Goal: Task Accomplishment & Management: Manage account settings

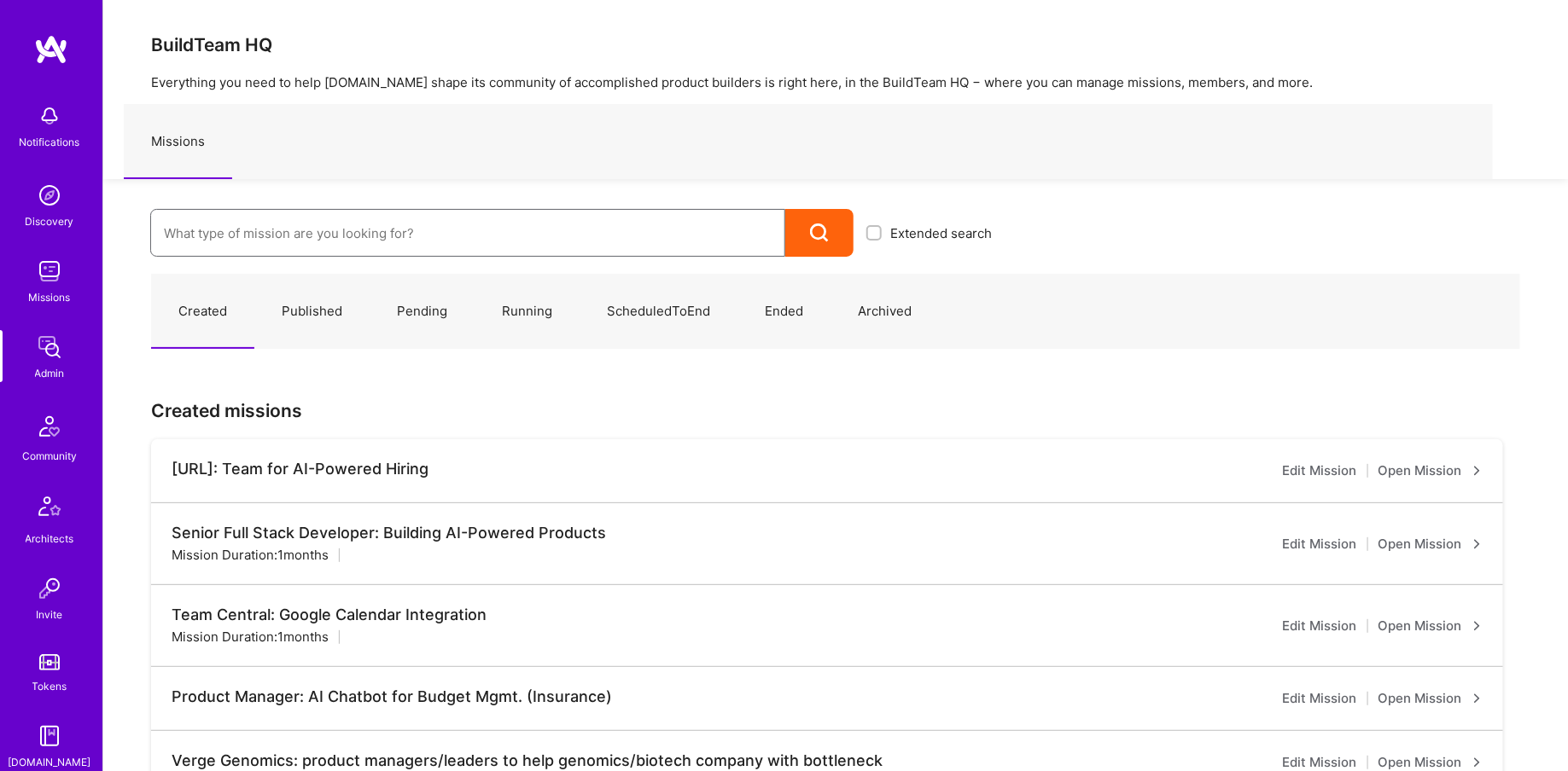
click at [276, 229] on input at bounding box center [467, 233] width 607 height 44
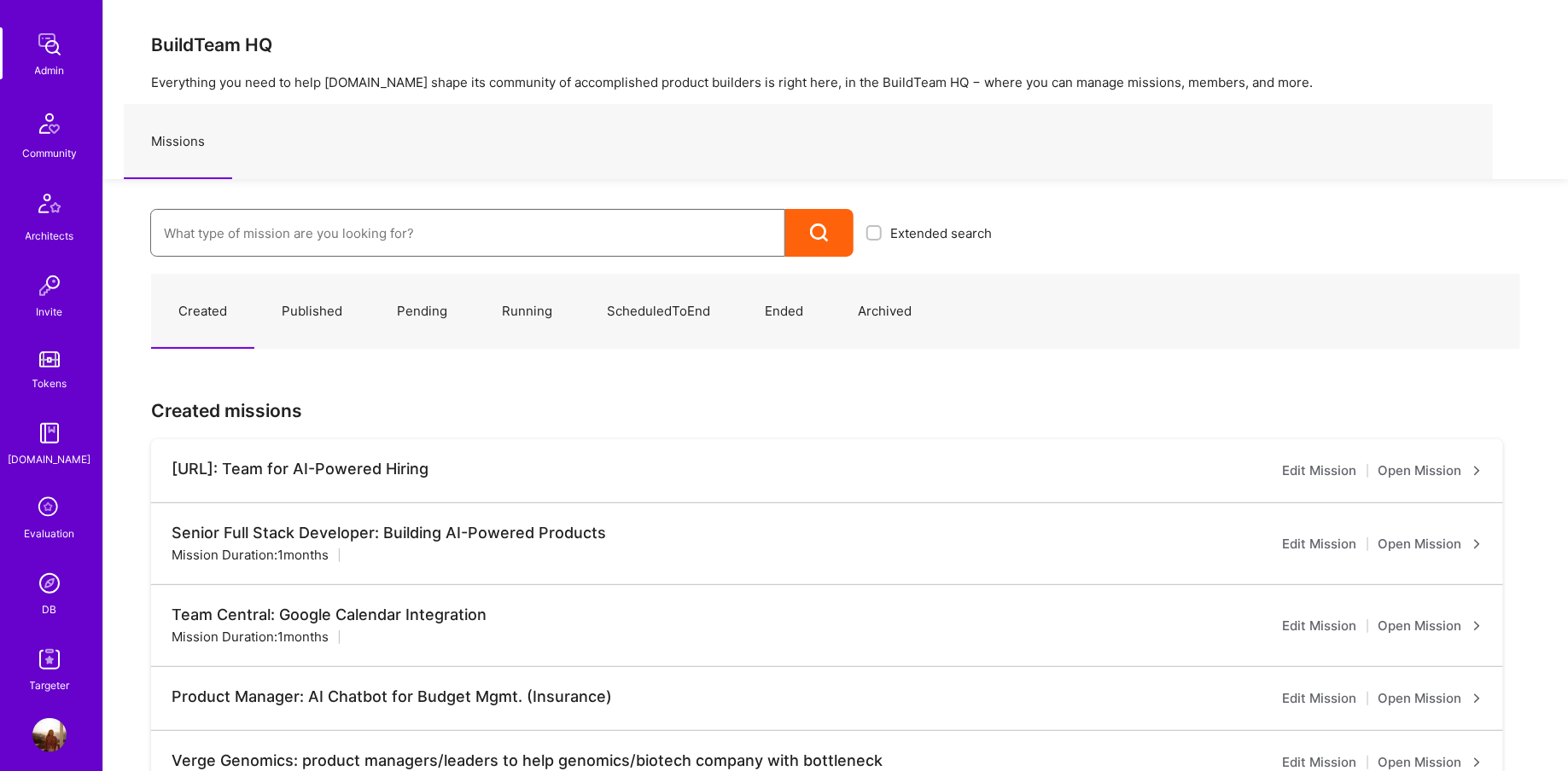
scroll to position [317, 0]
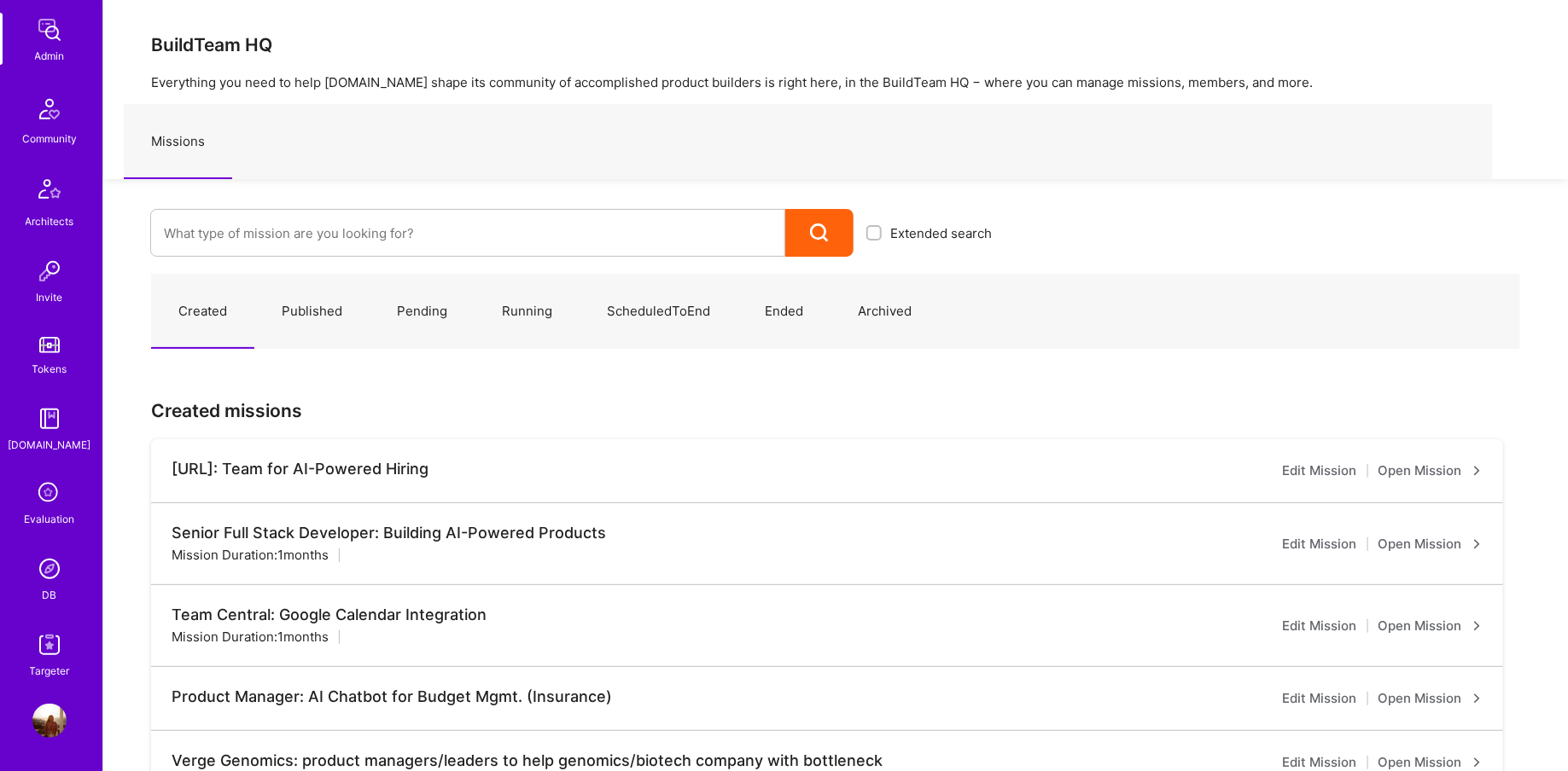
click at [51, 579] on img at bounding box center [50, 569] width 34 height 34
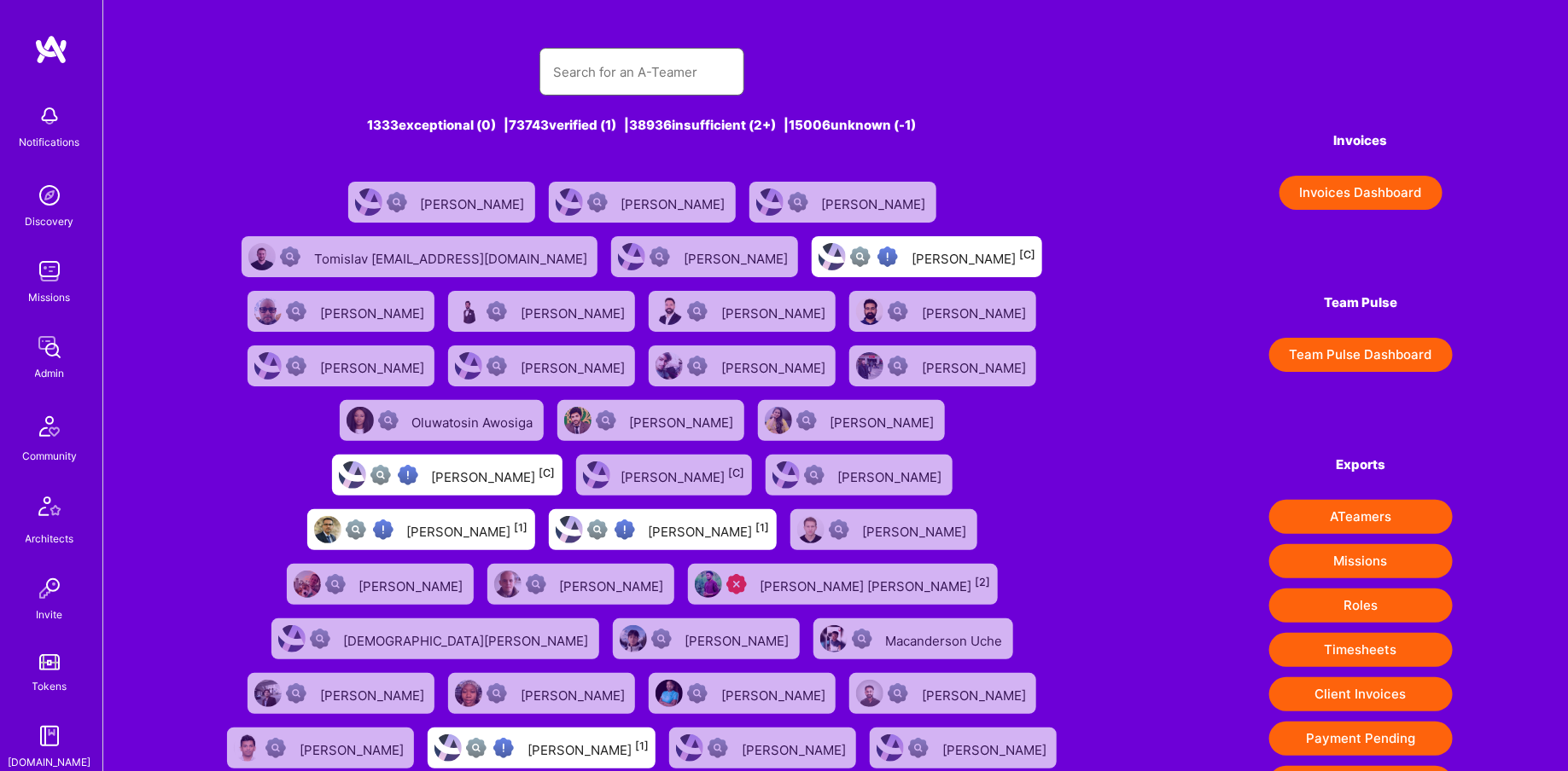
click at [660, 57] on input "text" at bounding box center [642, 72] width 178 height 44
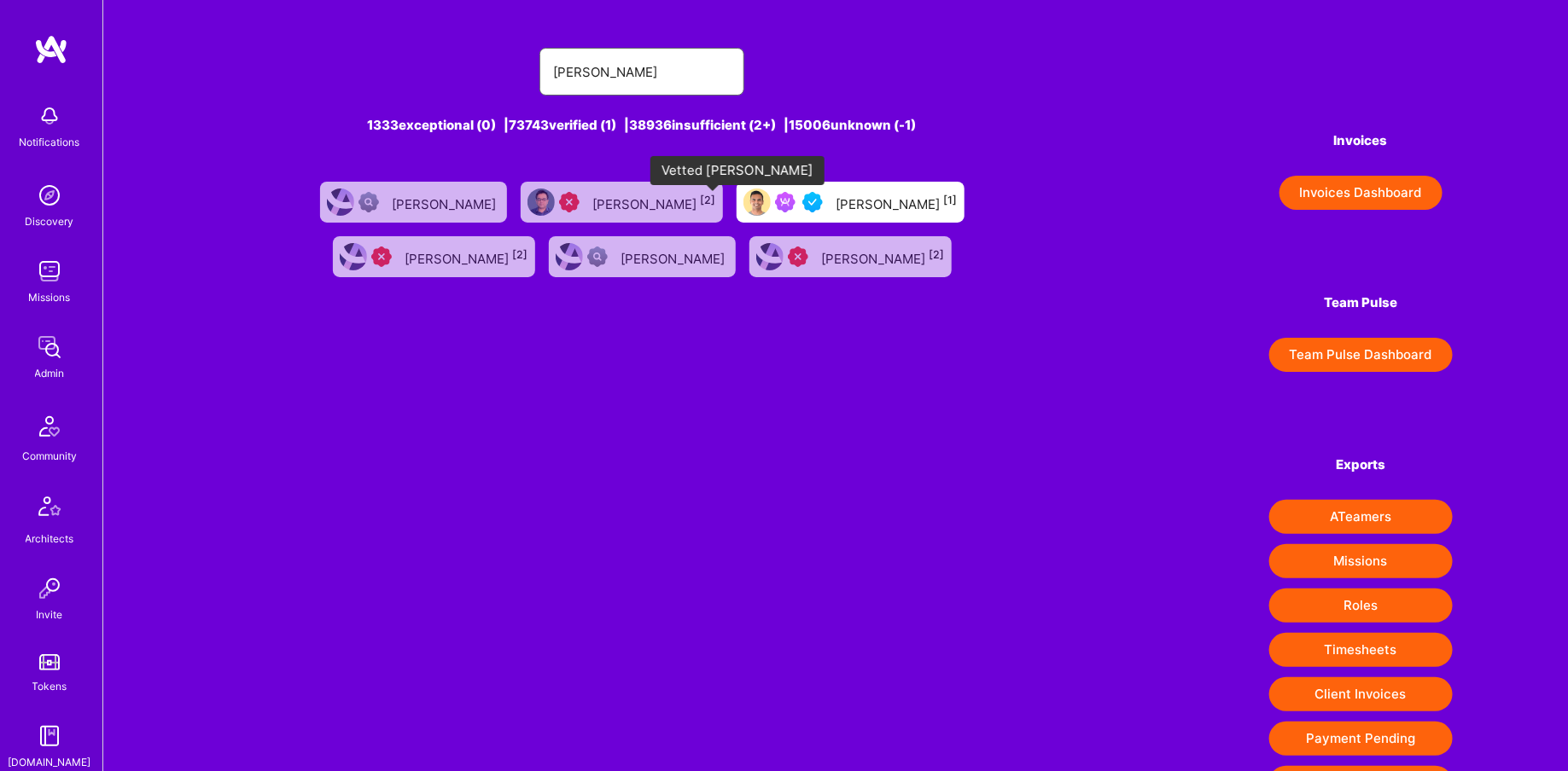
type input "[PERSON_NAME]"
click at [802, 207] on img at bounding box center [812, 202] width 21 height 21
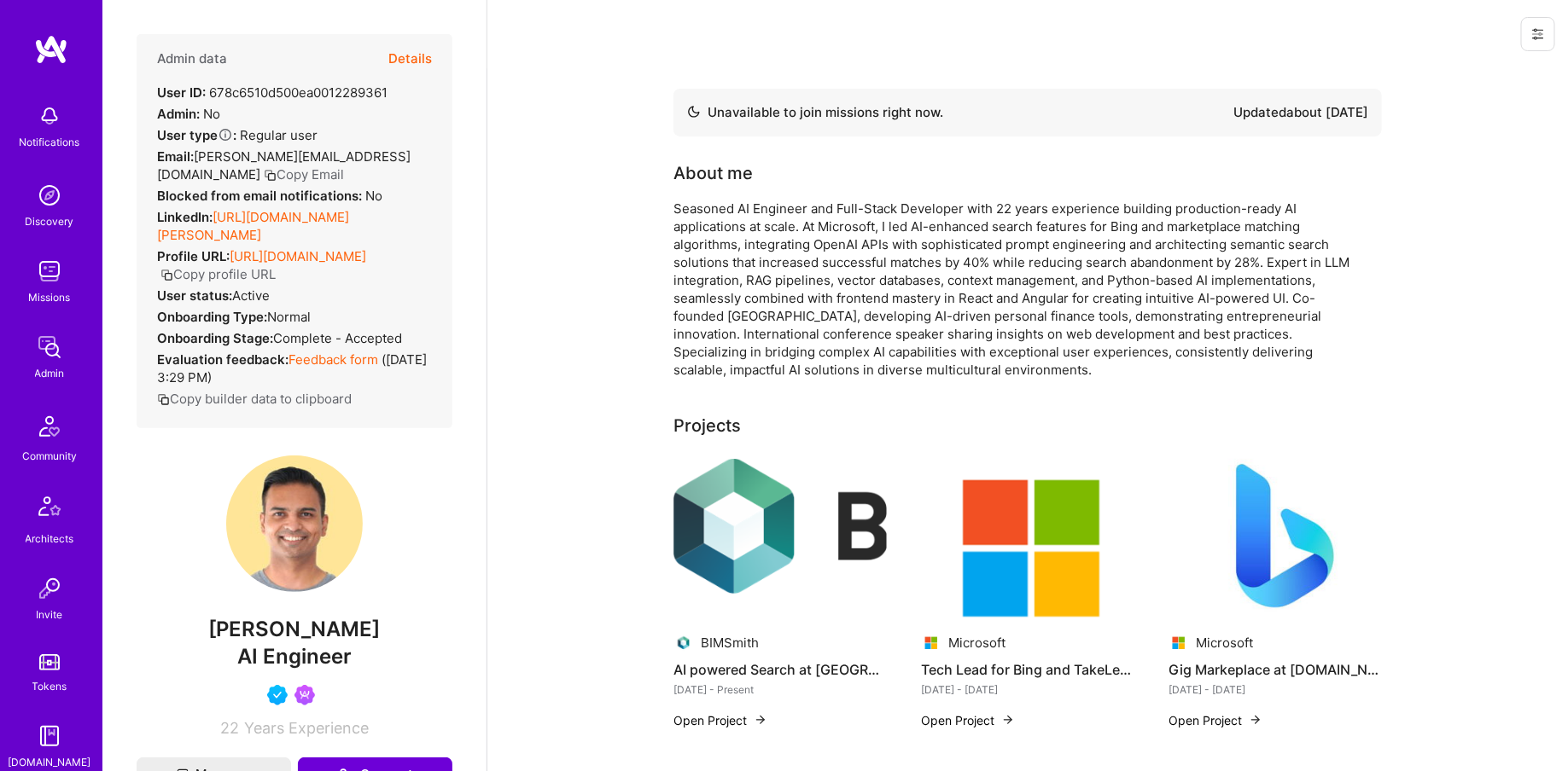
click at [424, 50] on button "Details" at bounding box center [410, 59] width 44 height 50
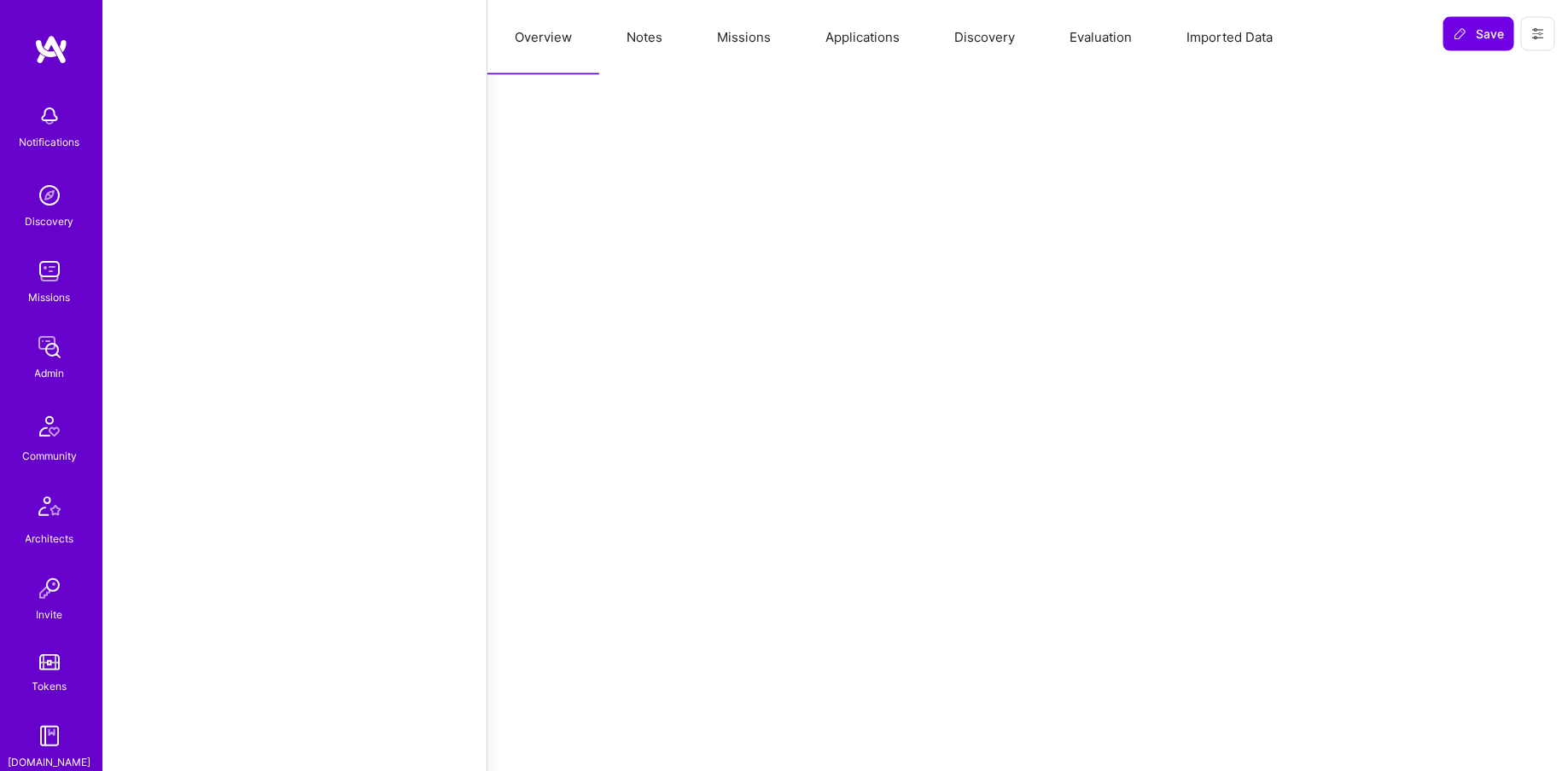
scroll to position [1393, 0]
select select "Not Available"
select select "1 Month"
select select "5"
select select "4"
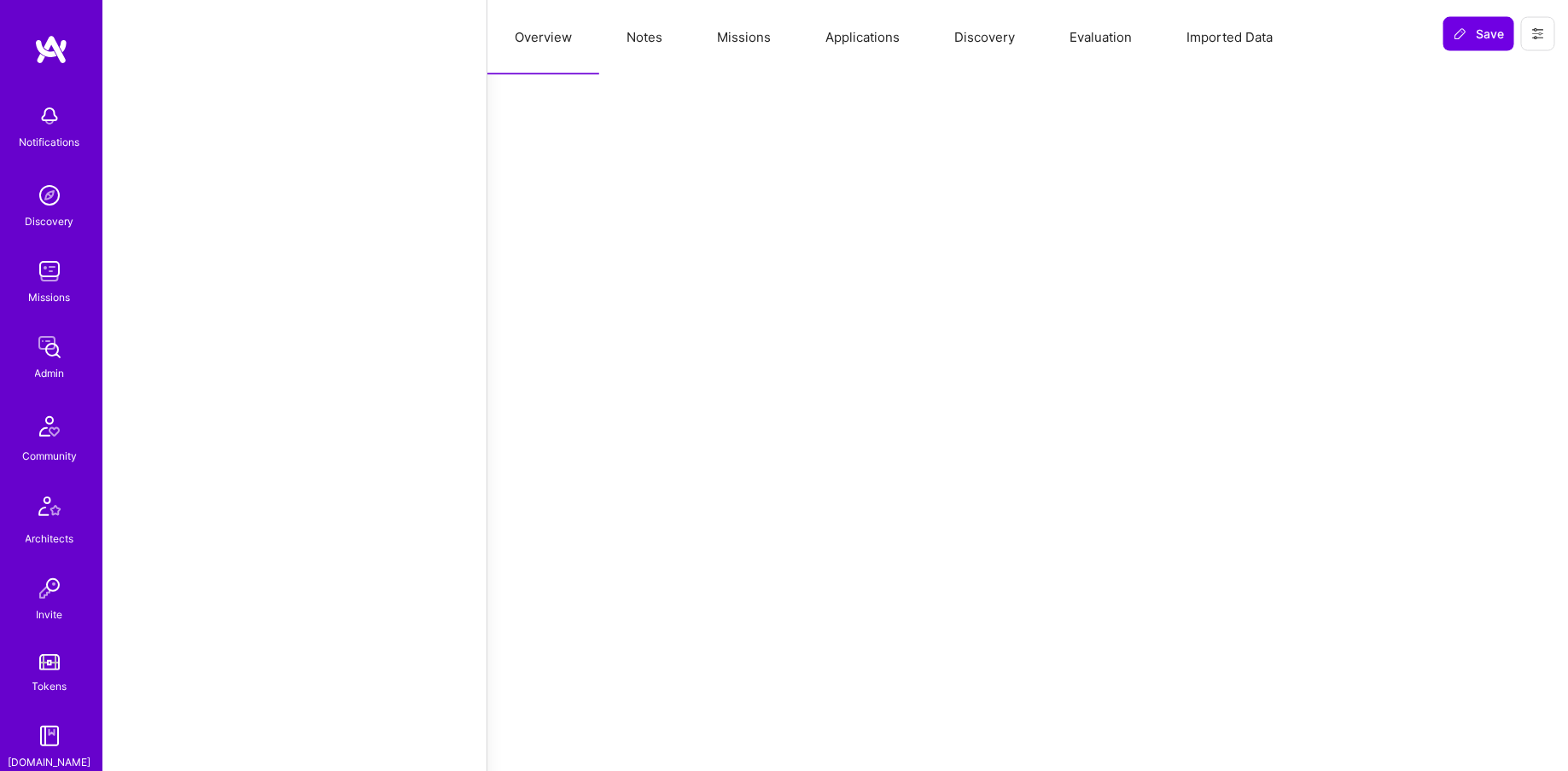
select select "6"
select select "CA"
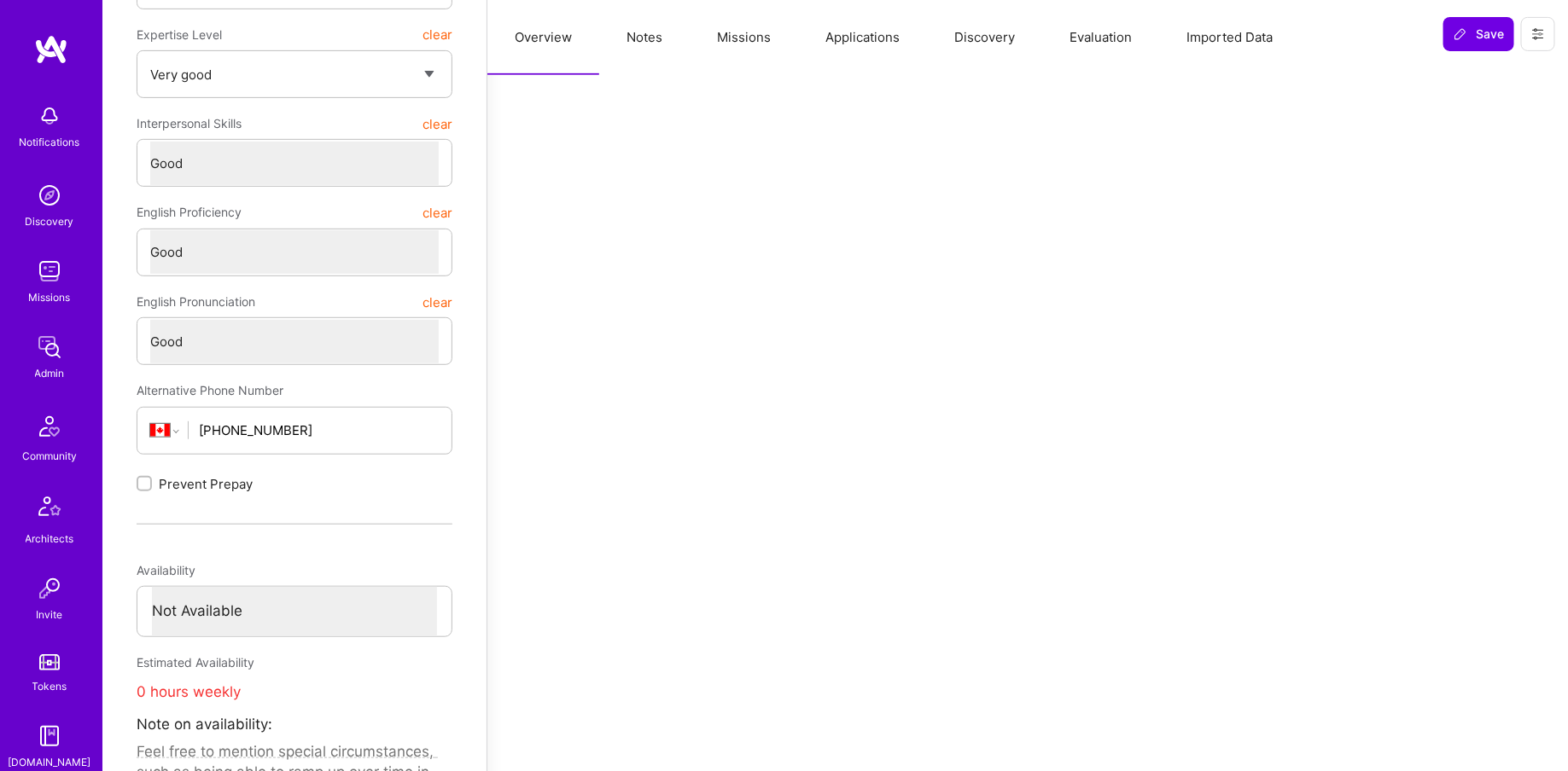
scroll to position [305, 0]
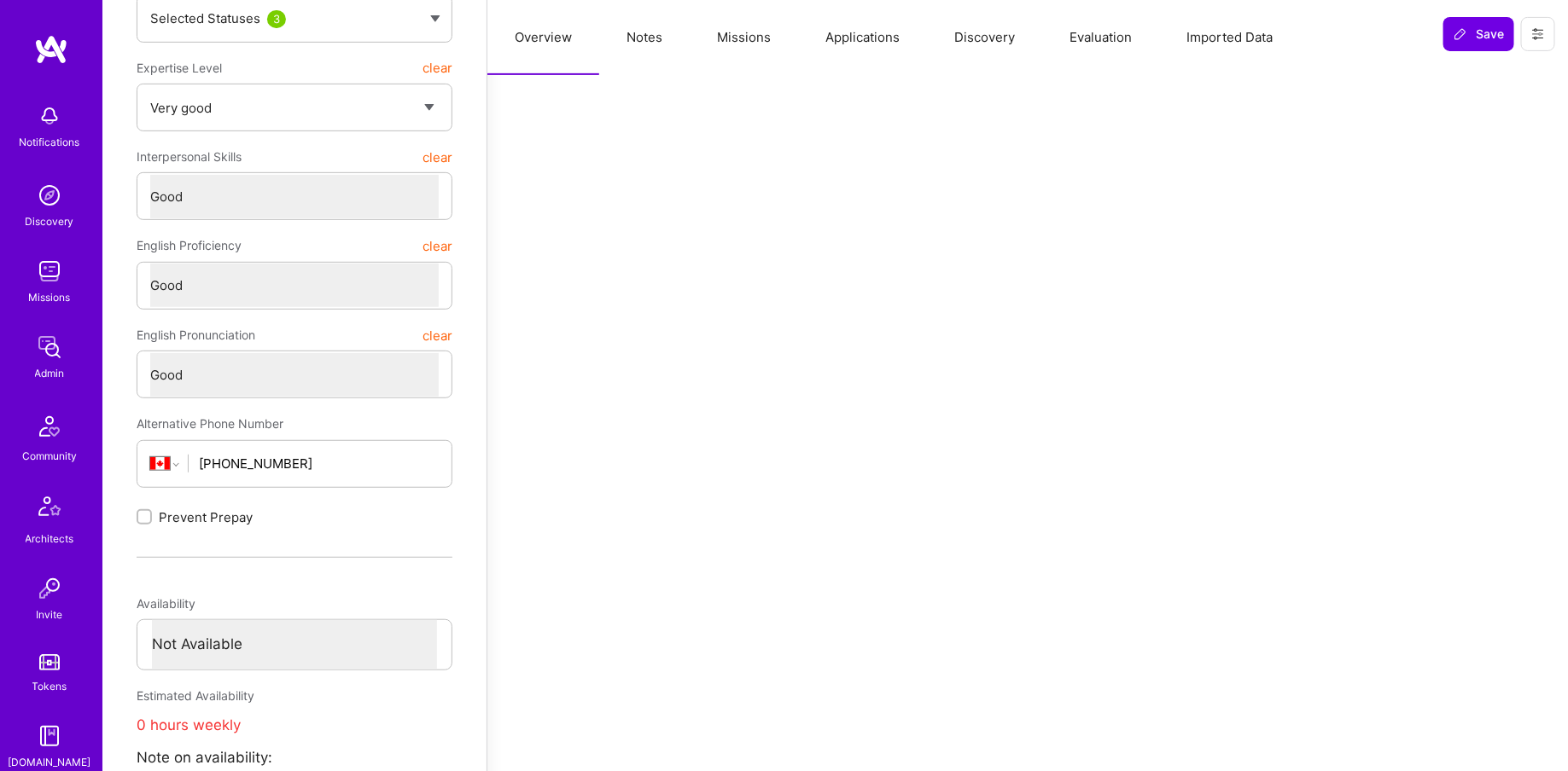
click at [730, 46] on button "Missions" at bounding box center [744, 38] width 108 height 75
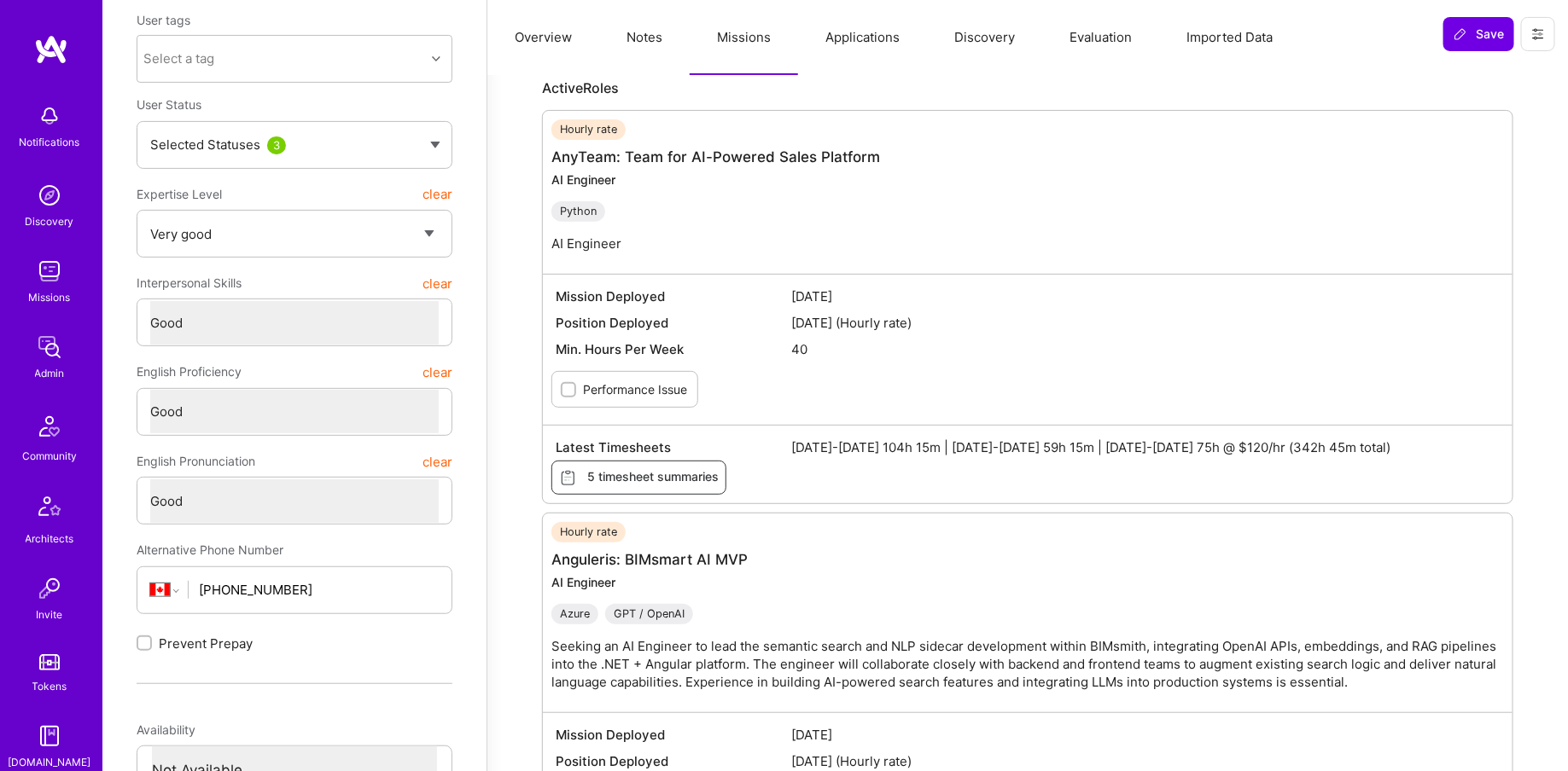
scroll to position [181, 0]
click at [678, 154] on link "AnyTeam: Team for AI-Powered Sales Platform" at bounding box center [716, 155] width 329 height 17
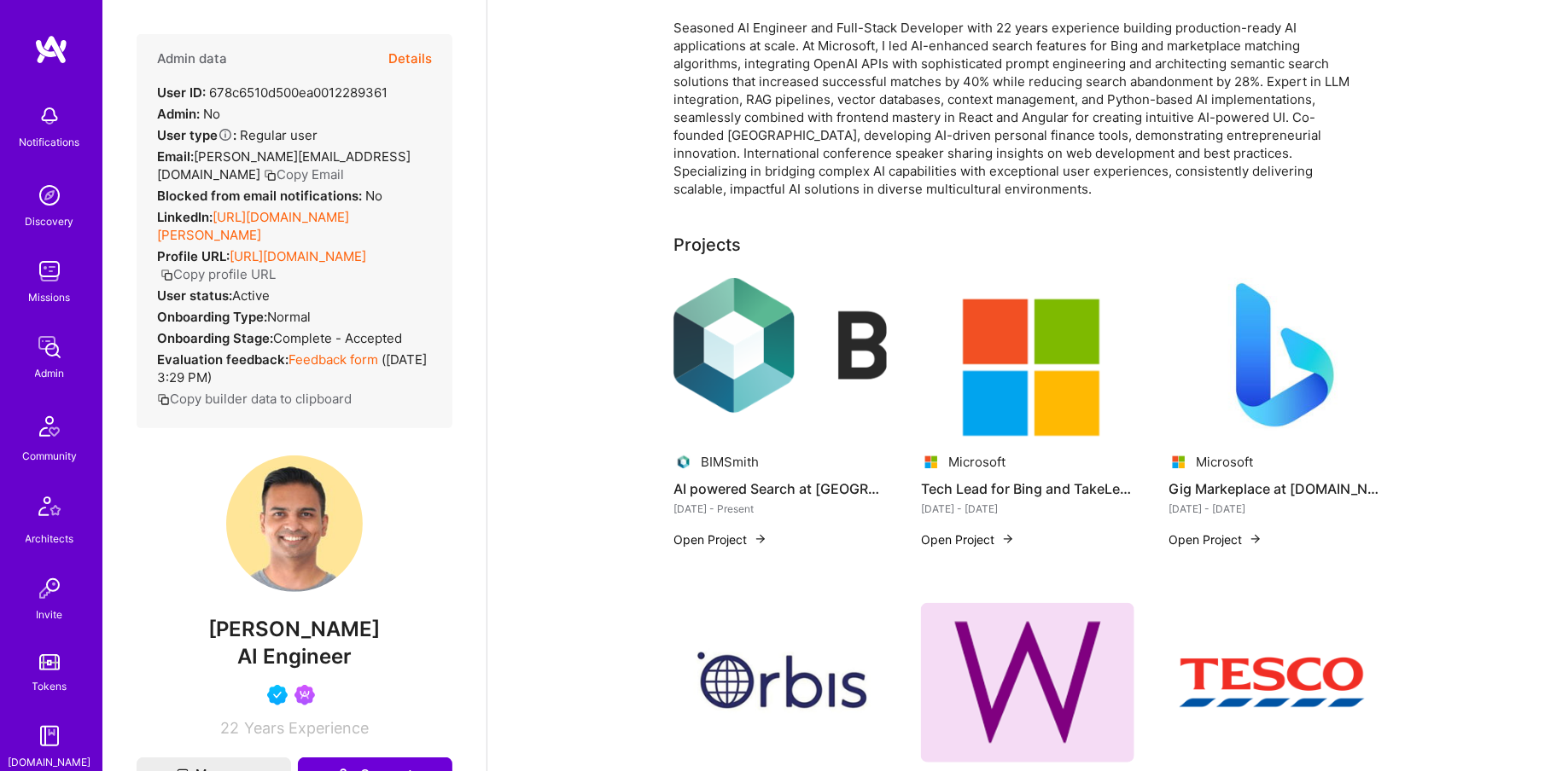
scroll to position [267, 0]
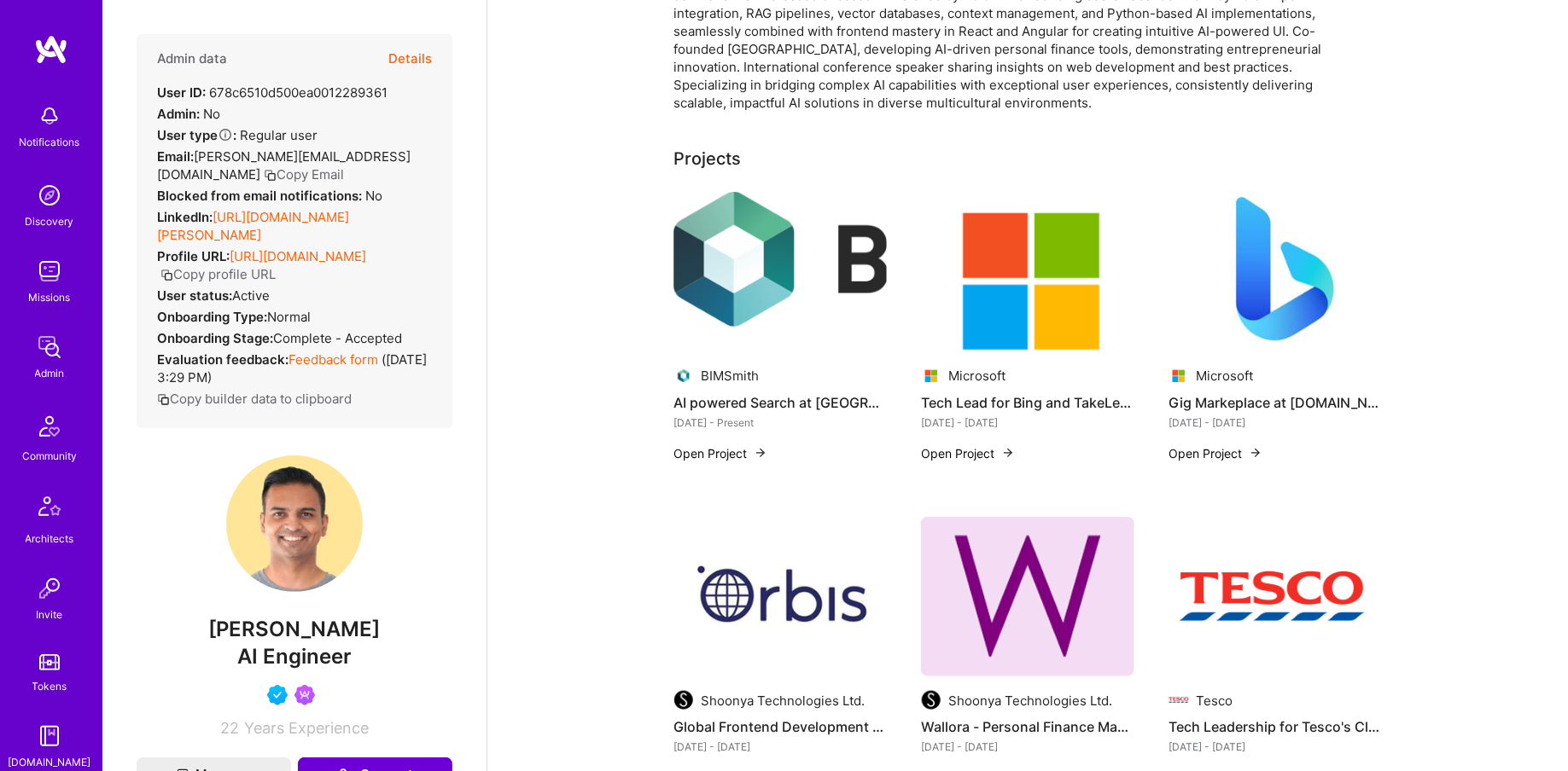
click at [419, 52] on button "Details" at bounding box center [410, 59] width 44 height 50
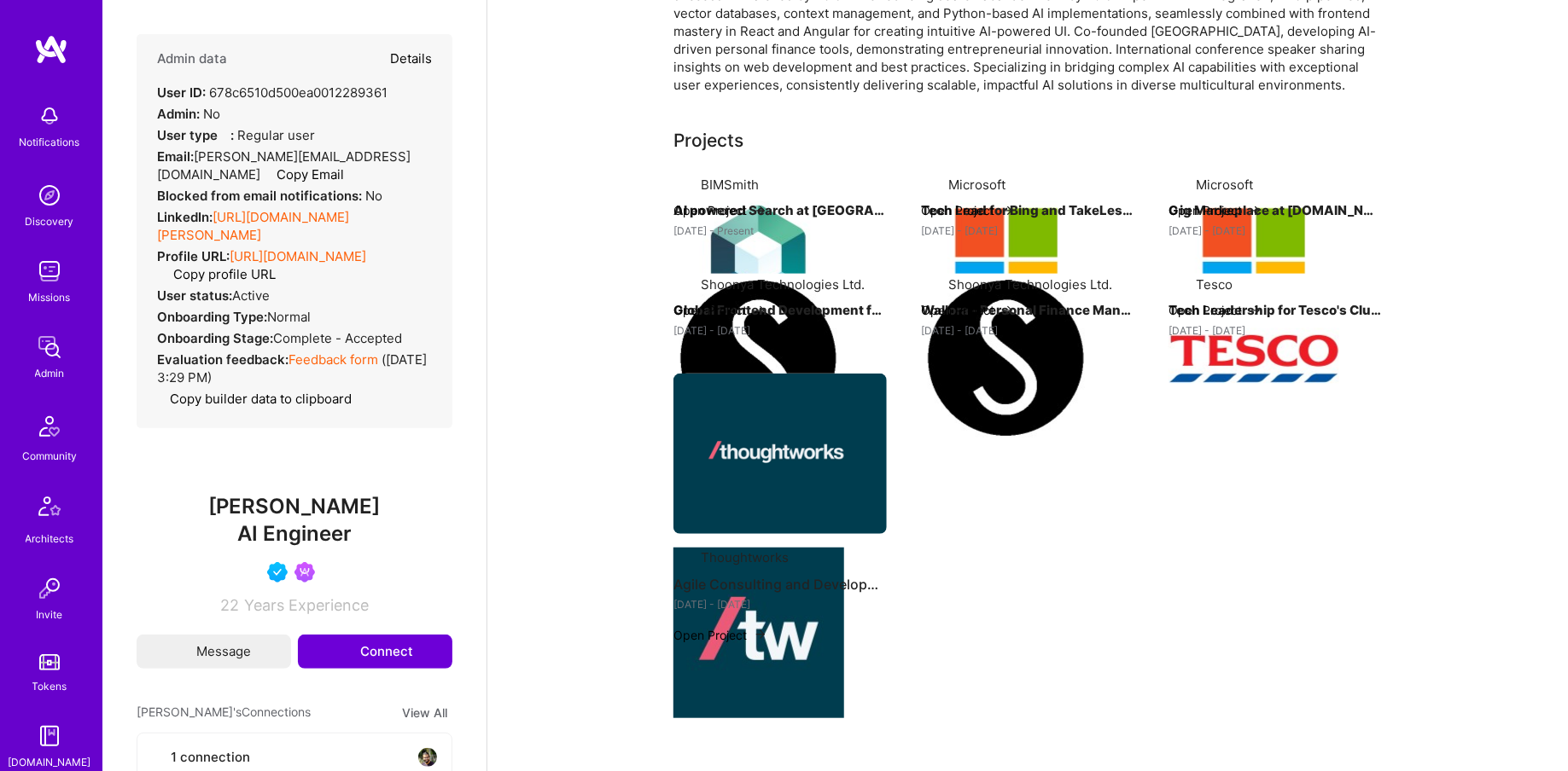
type textarea "x"
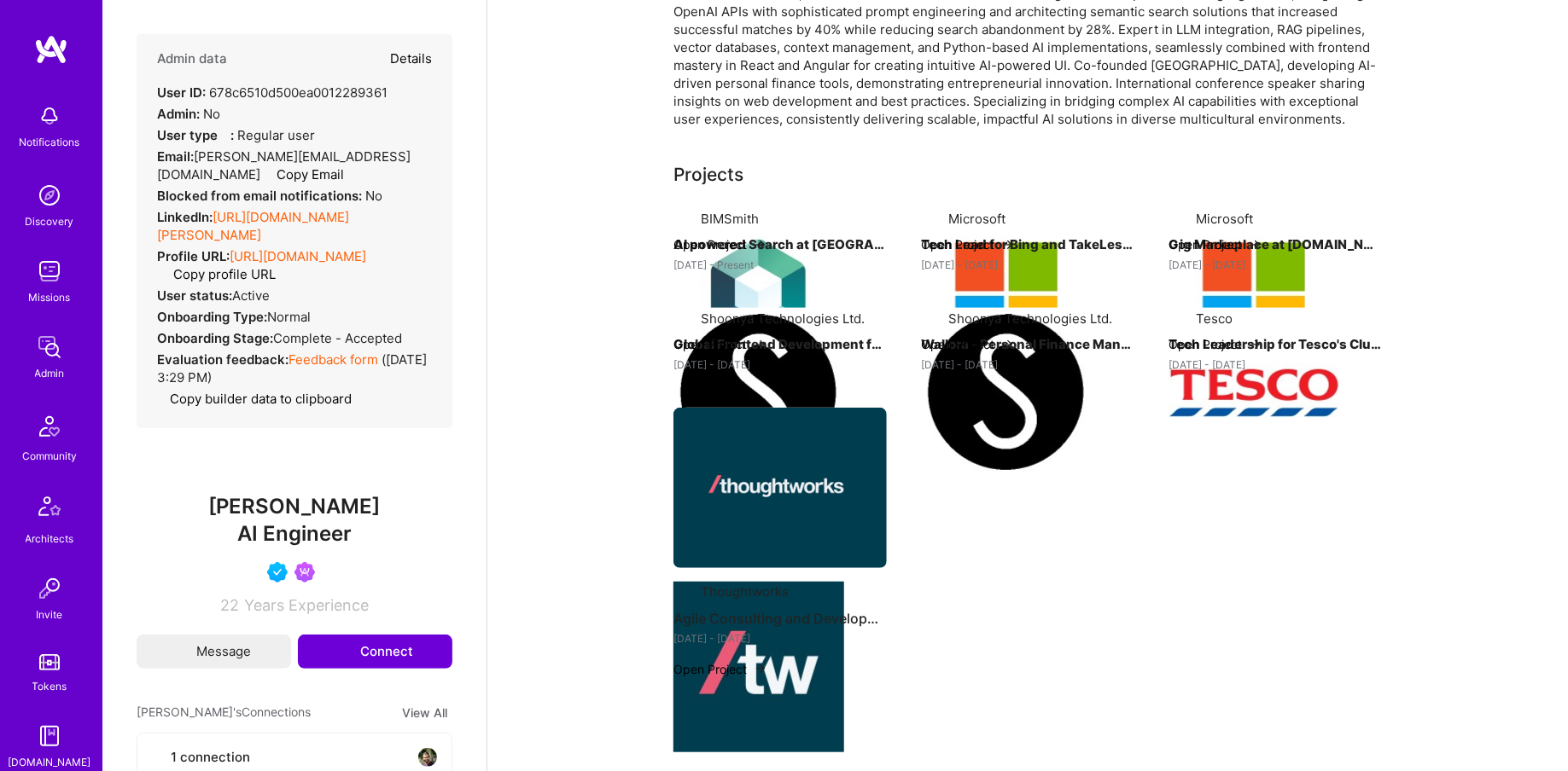
select select "5"
select select "4"
select select "6"
select select "CA"
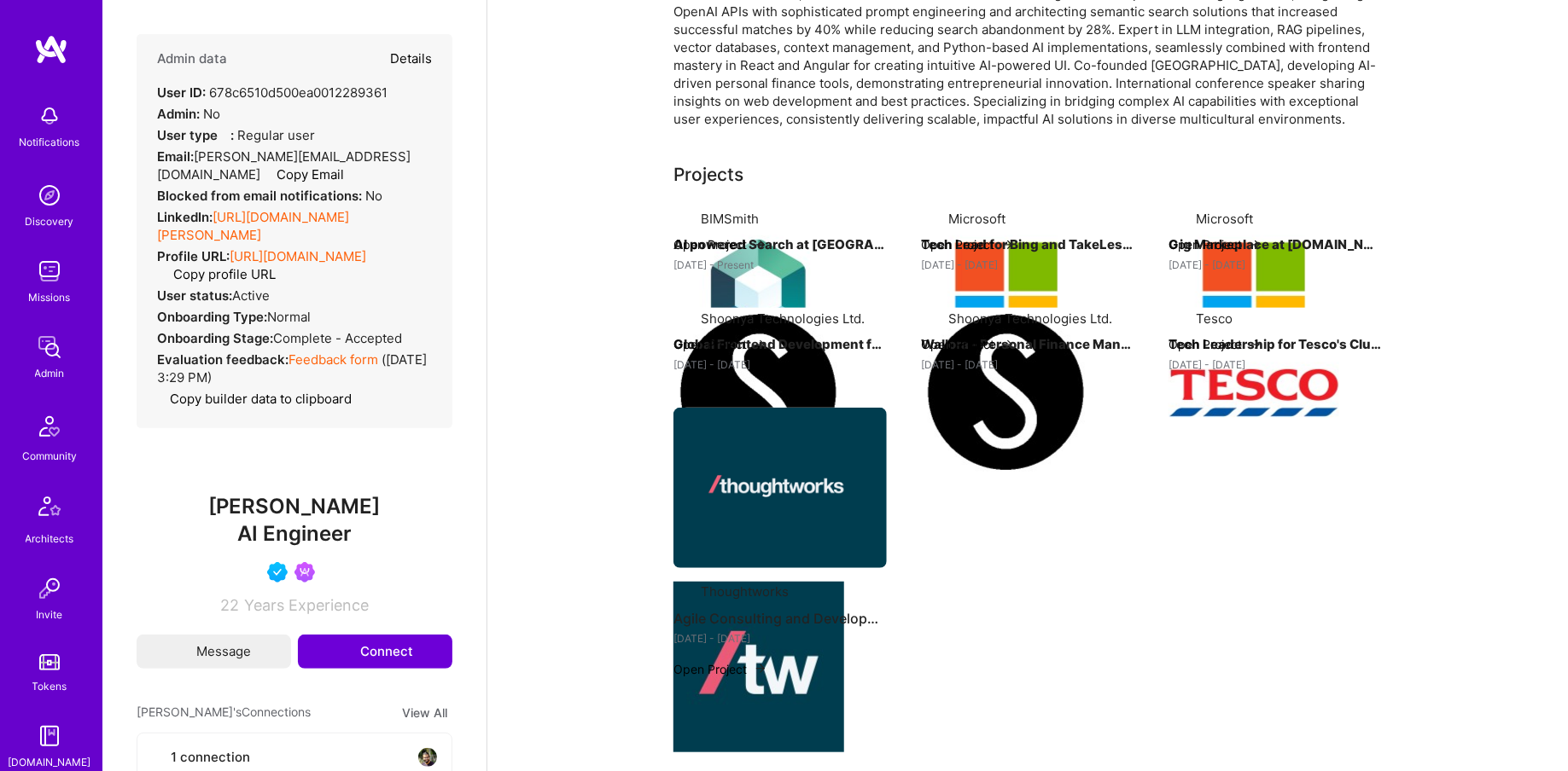
select select "Not Available"
select select "1 Month"
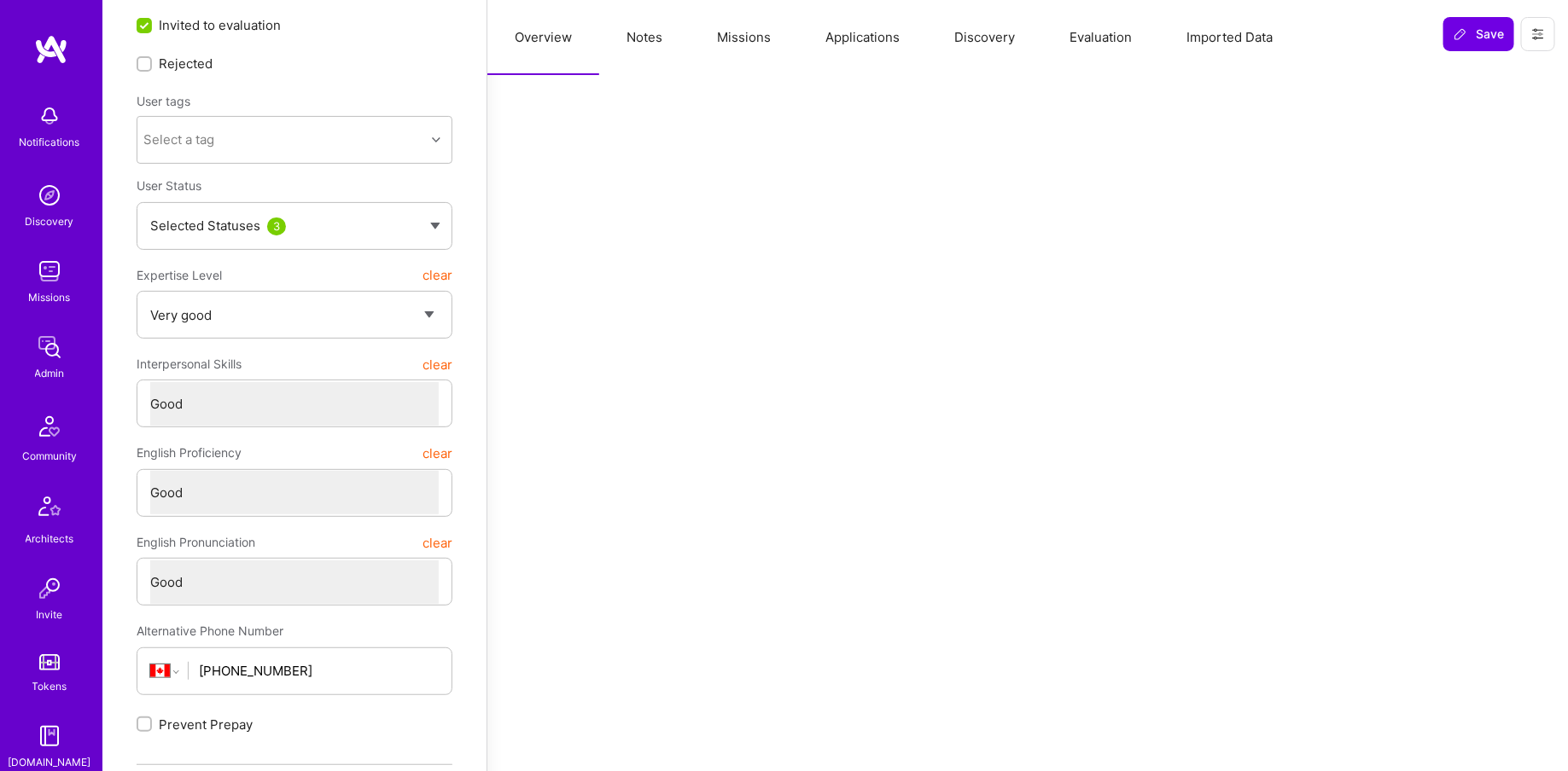
scroll to position [0, 0]
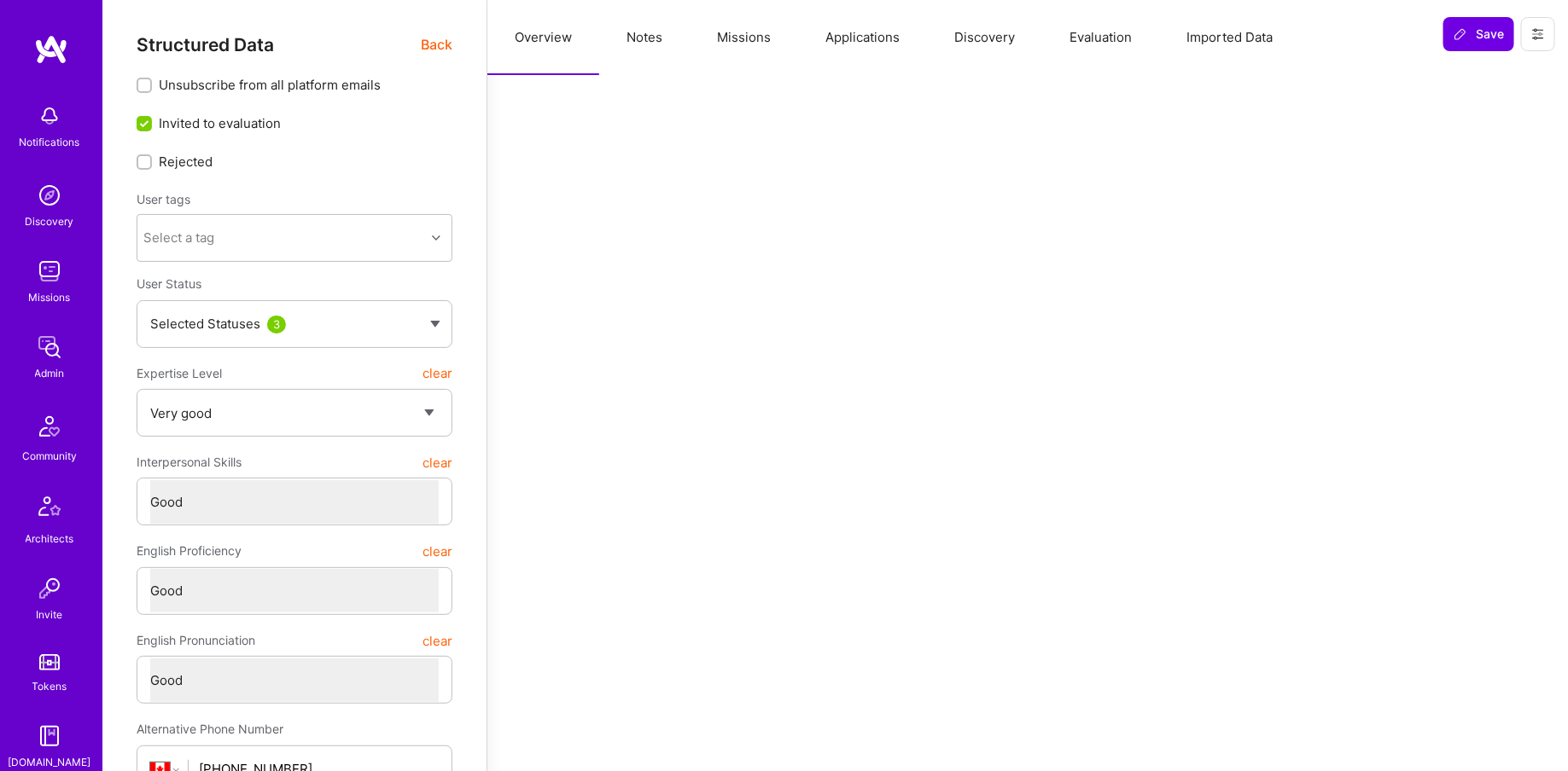
click at [735, 47] on button "Missions" at bounding box center [744, 38] width 108 height 75
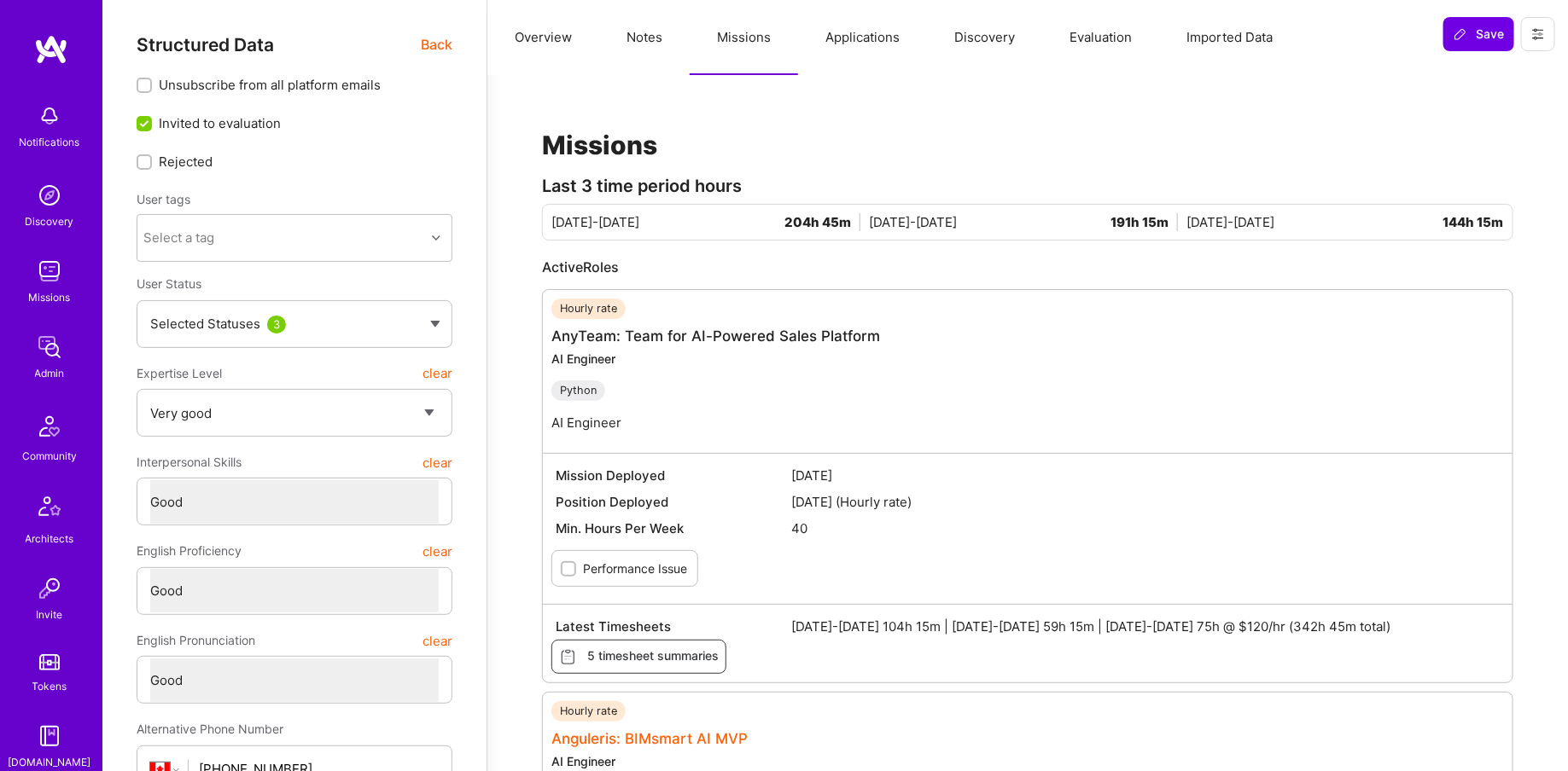
click at [629, 741] on link "Anguleris: BIMsmart AI MVP" at bounding box center [649, 739] width 196 height 17
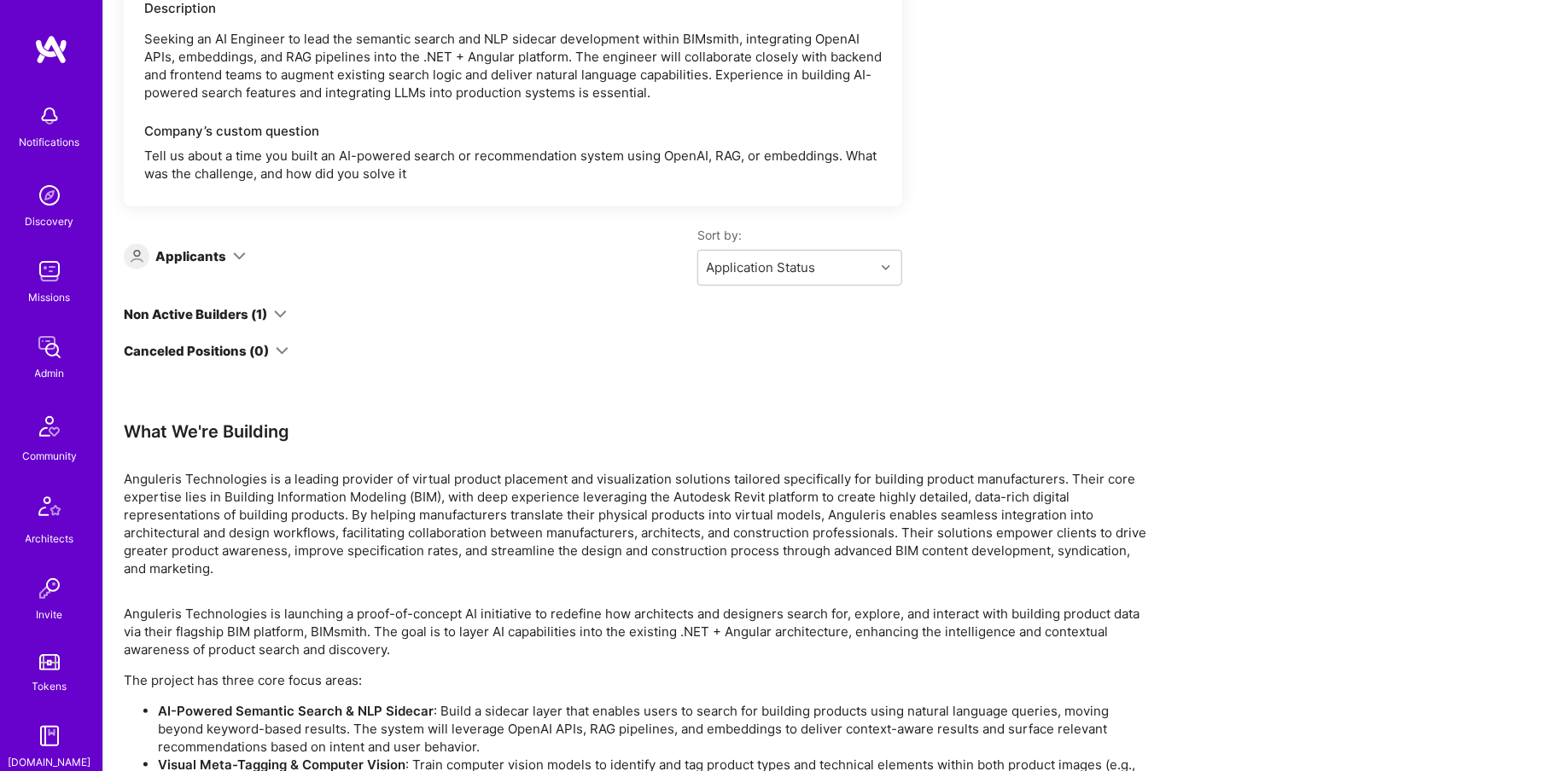
scroll to position [587, 0]
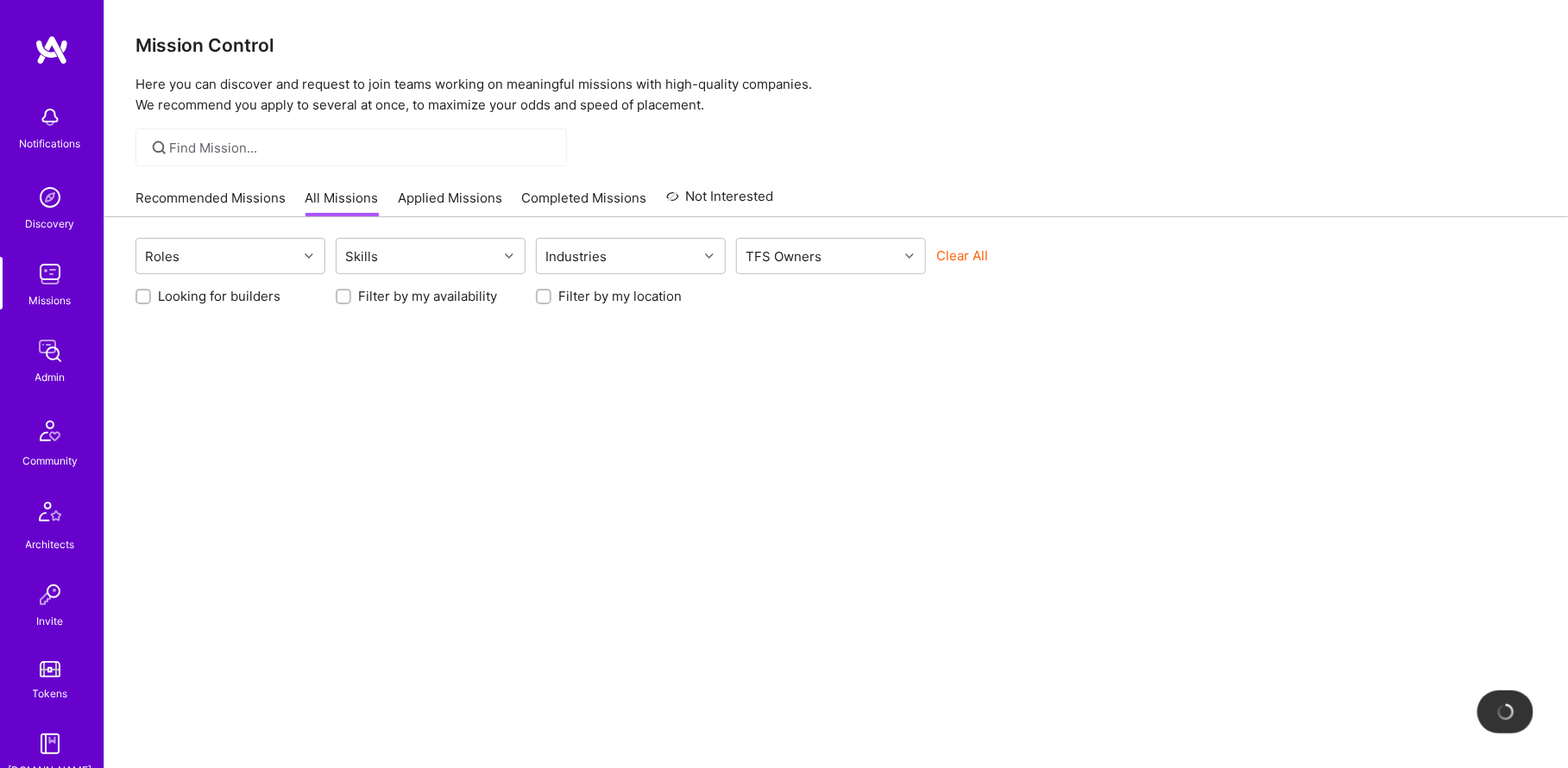
scroll to position [332, 0]
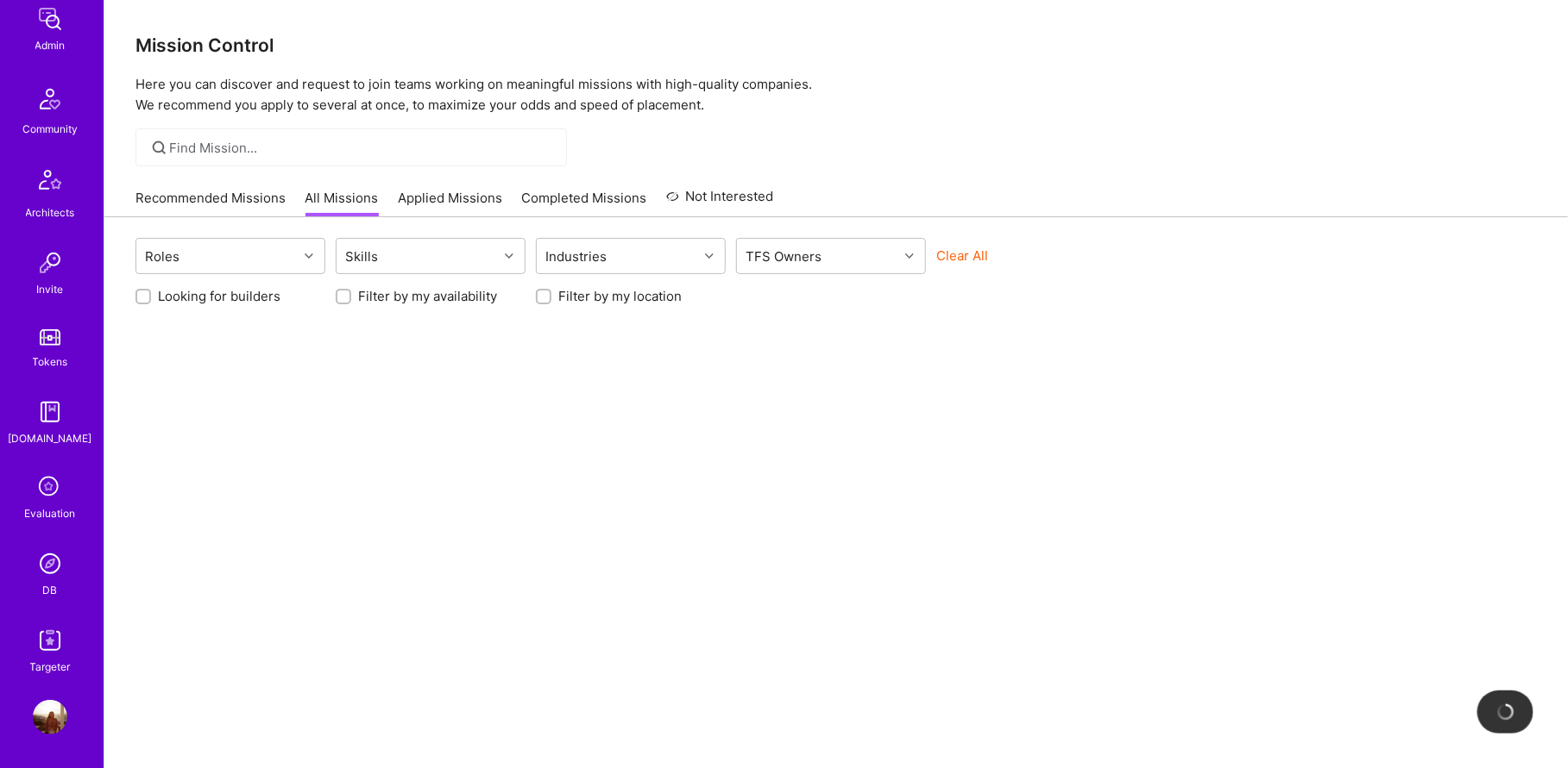
click at [40, 581] on img at bounding box center [50, 564] width 35 height 35
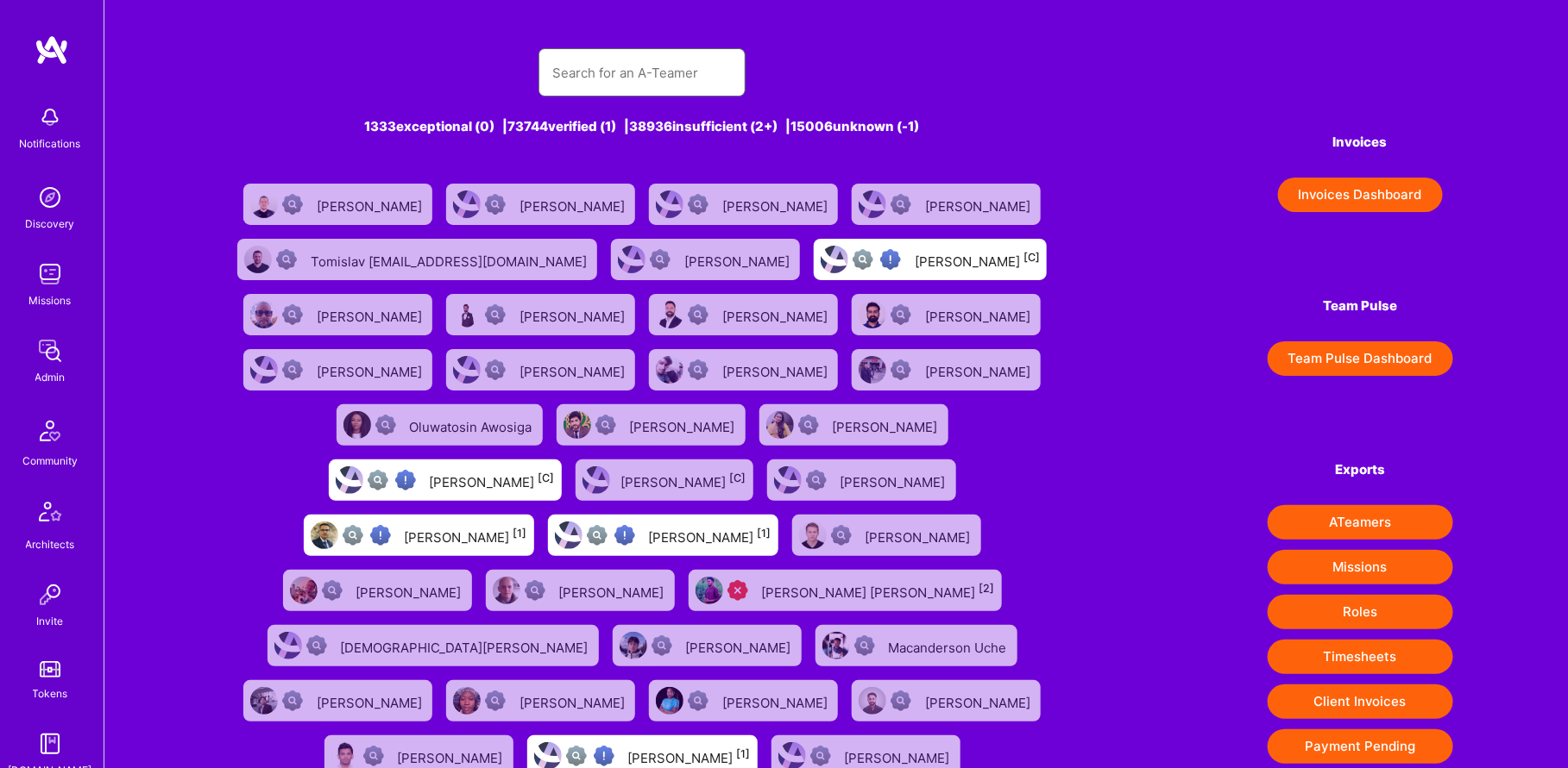
click at [634, 84] on input "text" at bounding box center [642, 73] width 180 height 44
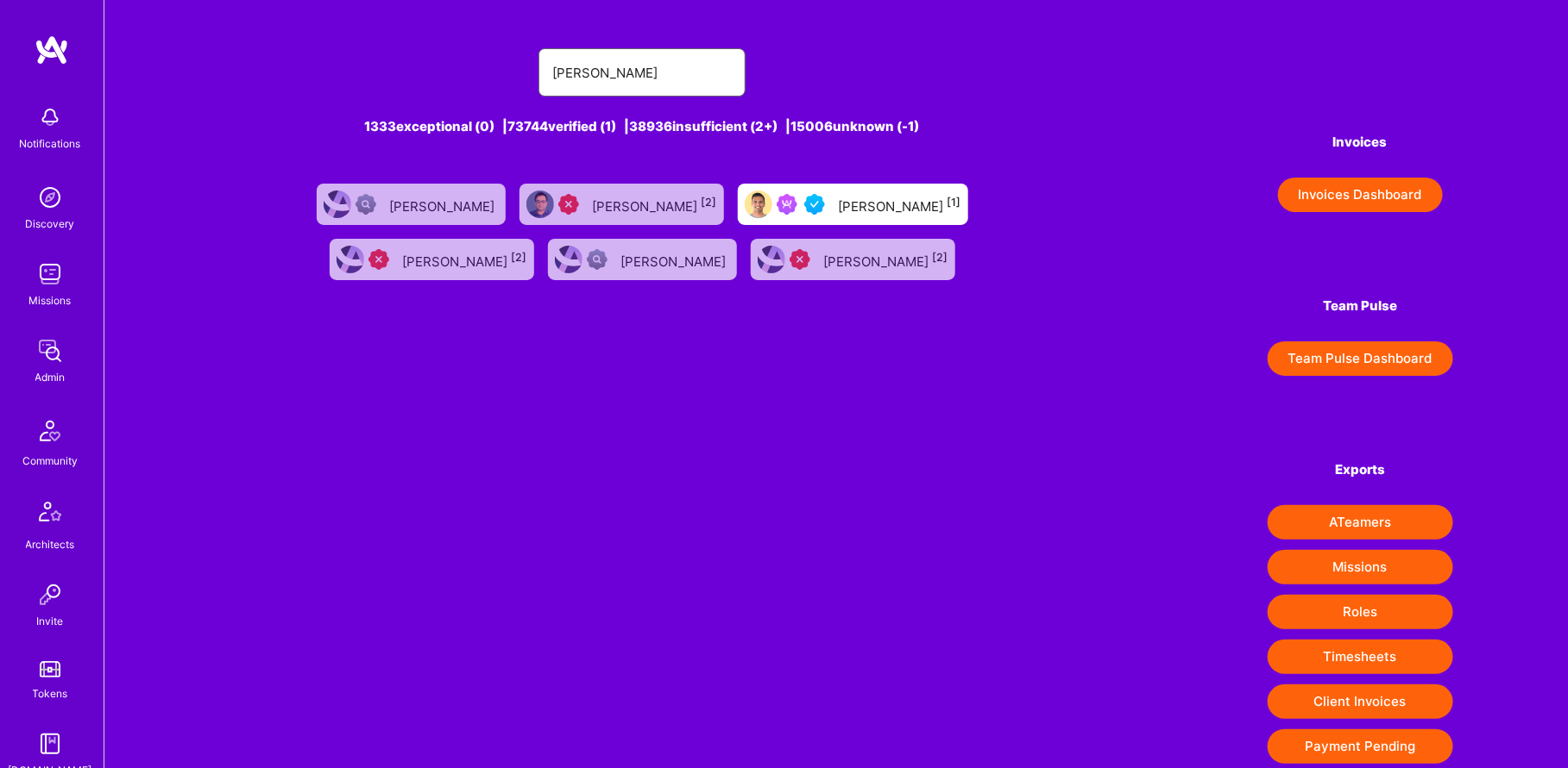
type input "souvik"
click at [776, 212] on div at bounding box center [804, 205] width 56 height 21
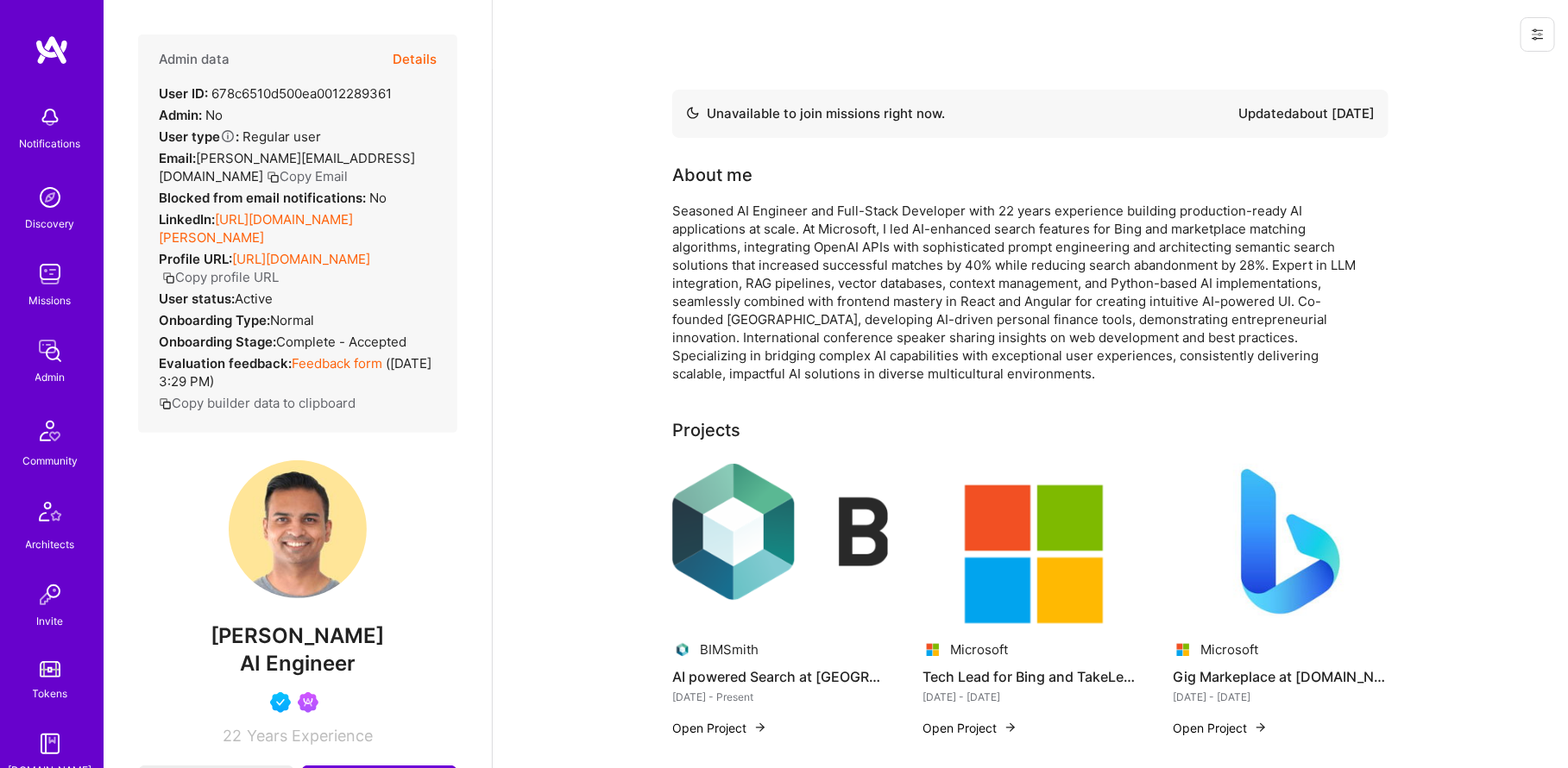
click at [420, 64] on button "Details" at bounding box center [415, 60] width 44 height 50
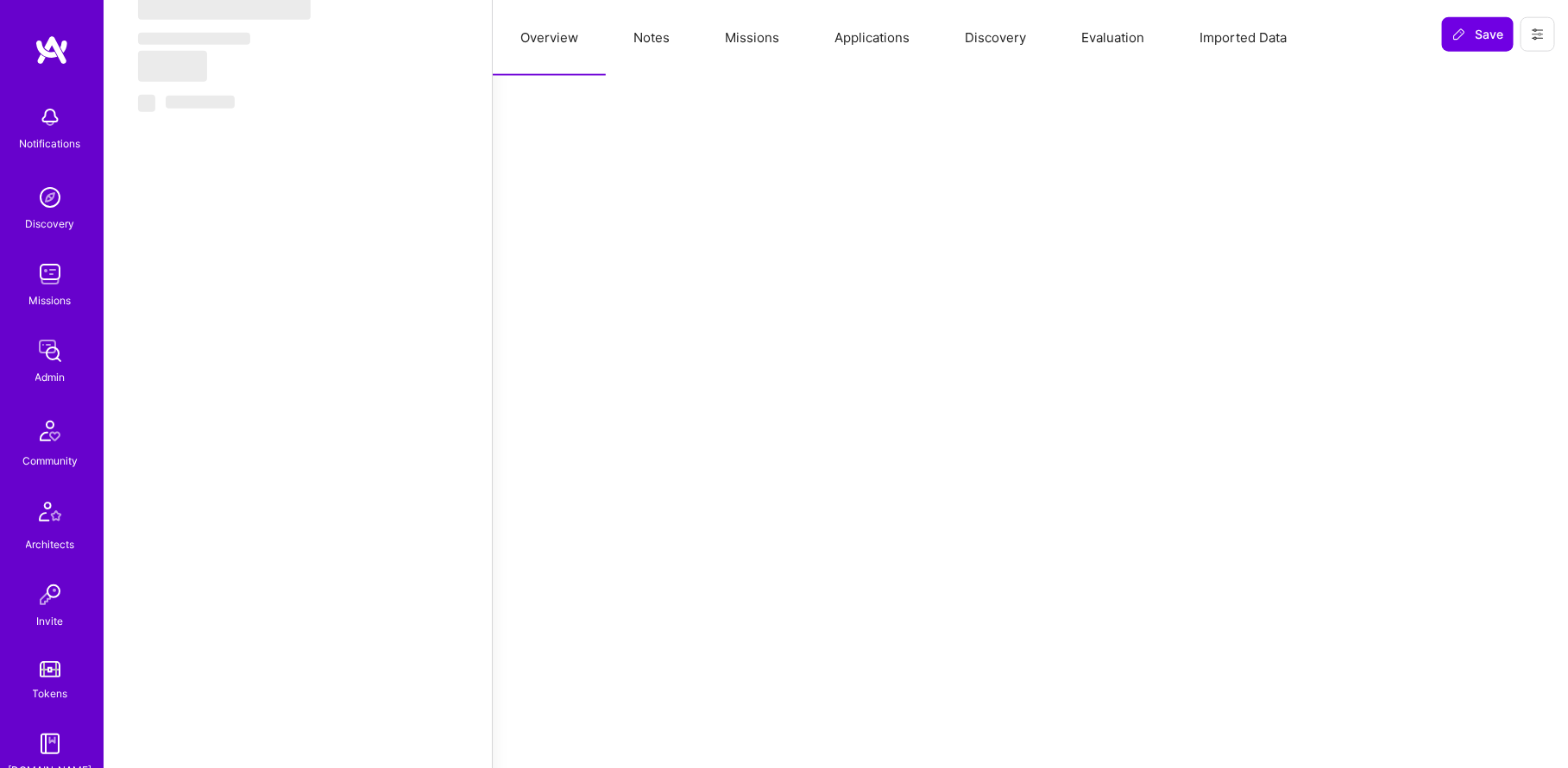
scroll to position [1258, 0]
select select "Not Available"
select select "1 Month"
select select "5"
select select "4"
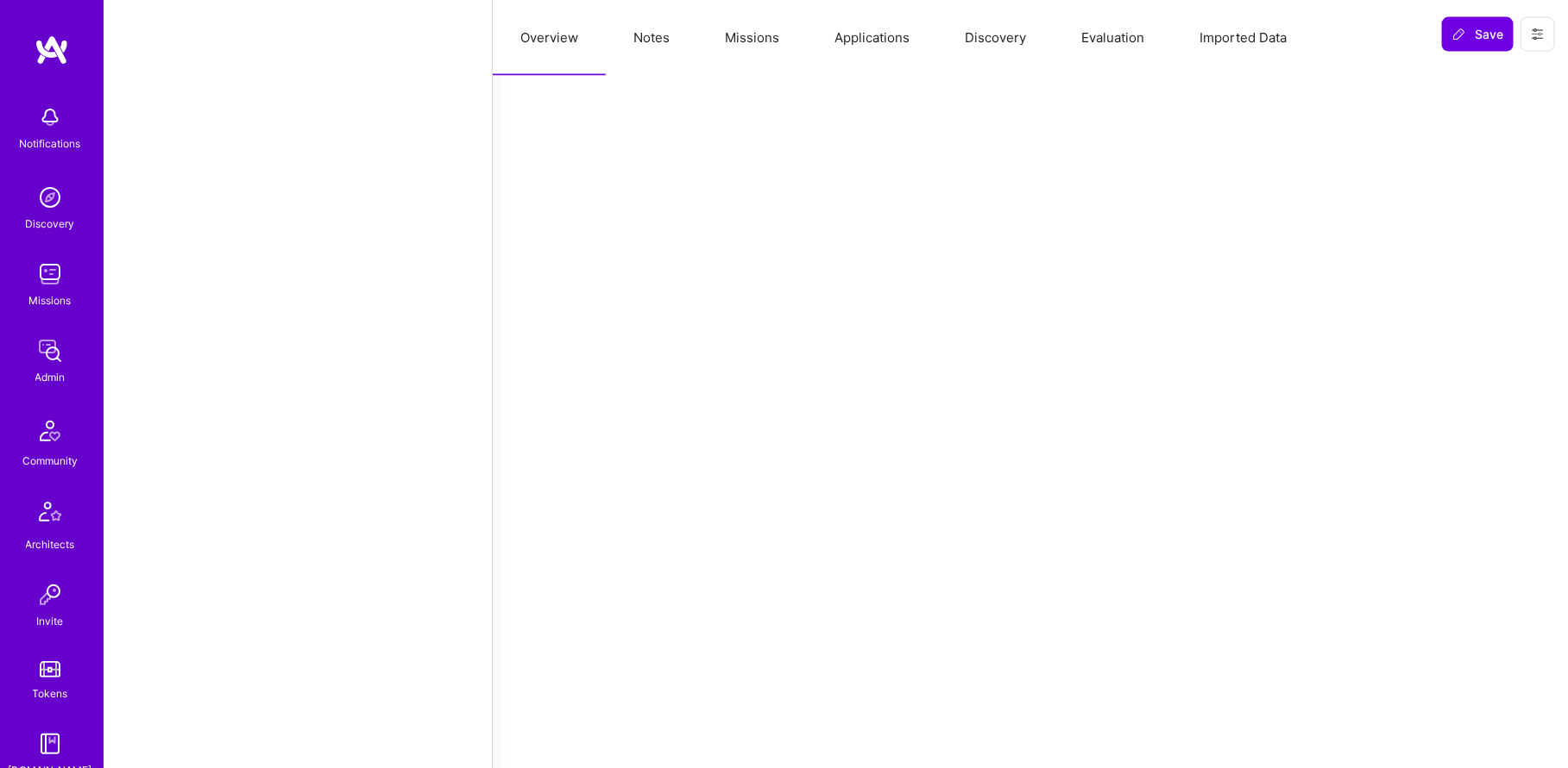
select select "6"
select select "CA"
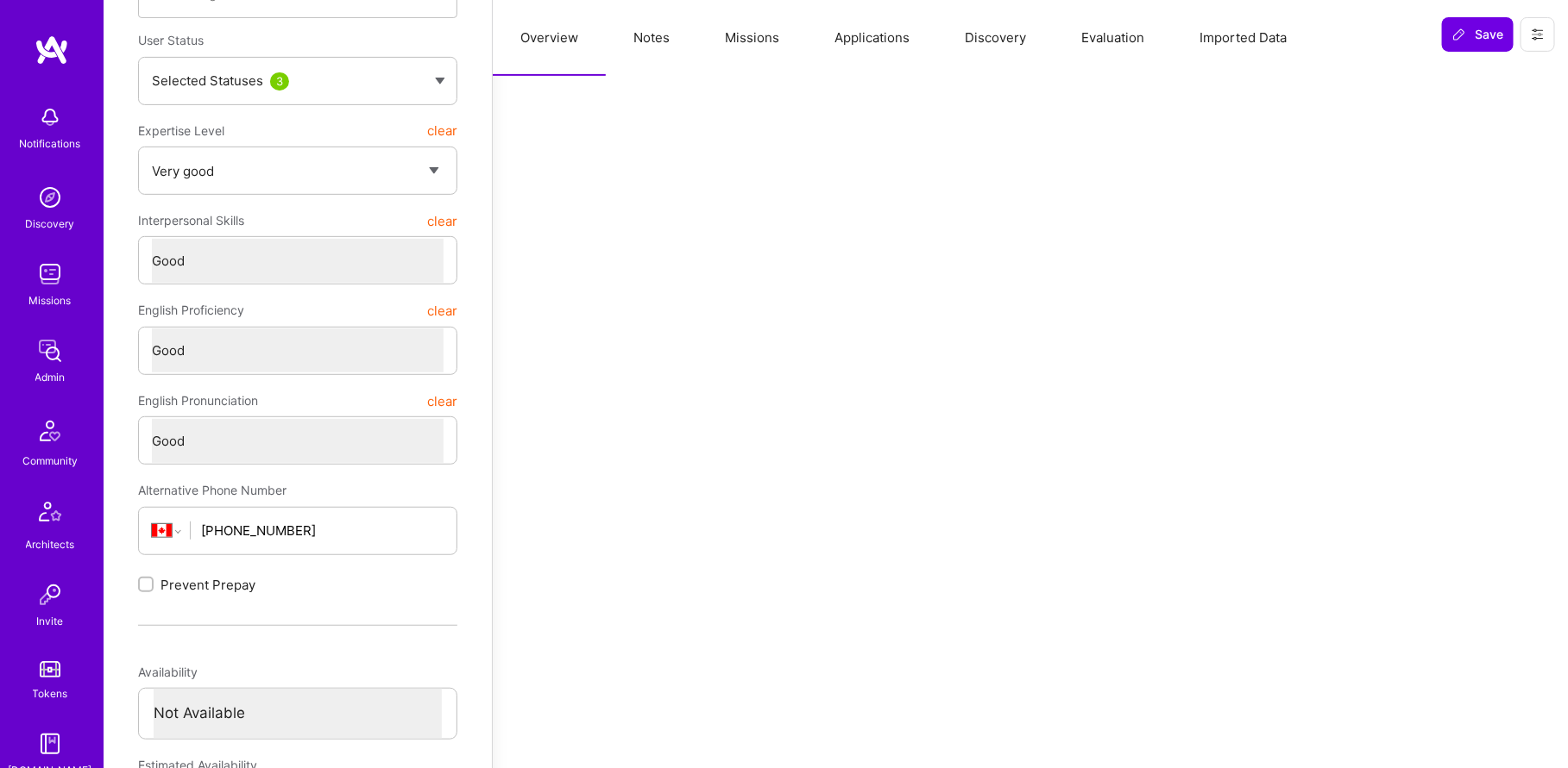
scroll to position [0, 0]
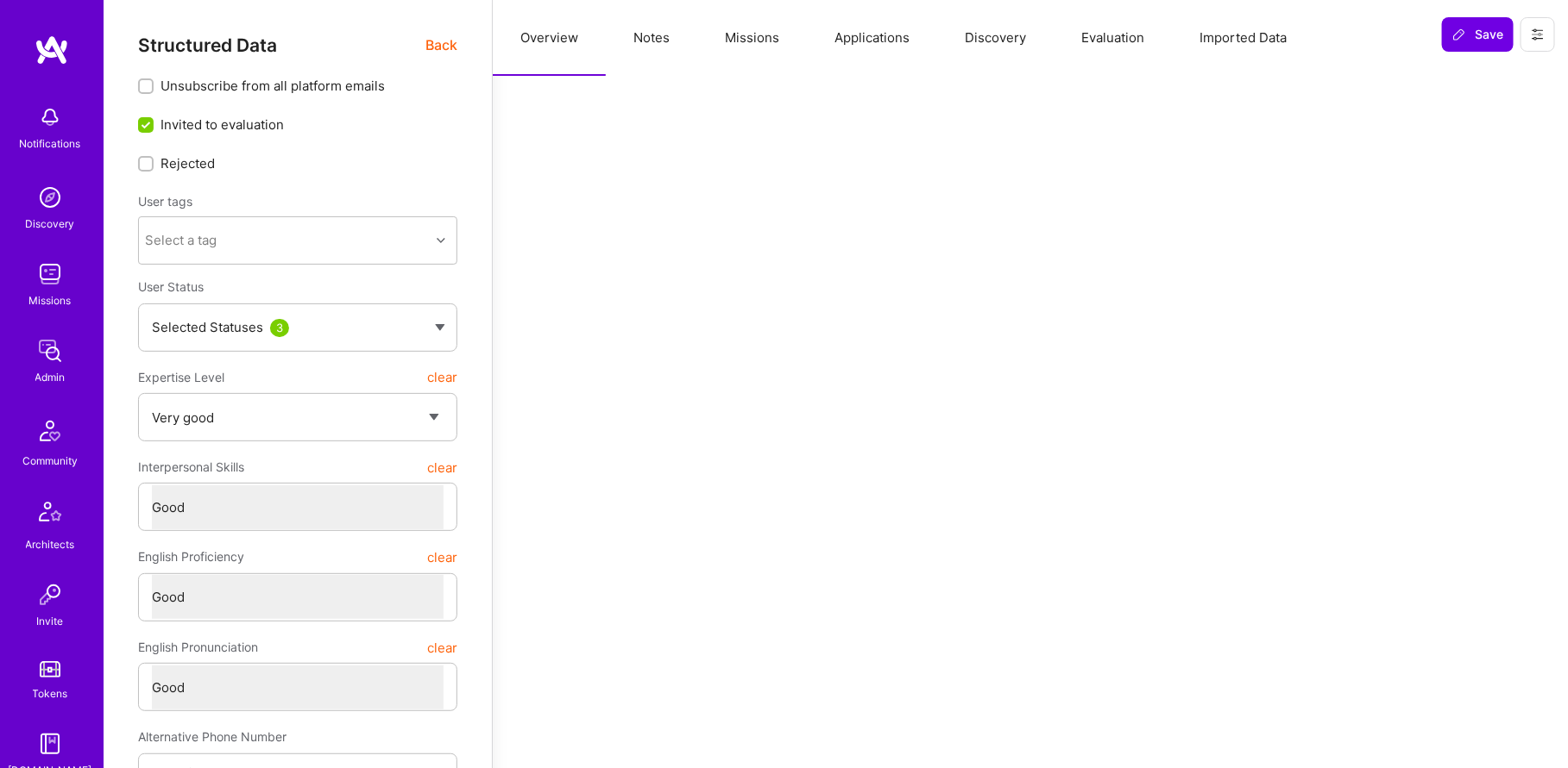
click at [664, 40] on button "Notes" at bounding box center [650, 38] width 91 height 76
type textarea "x"
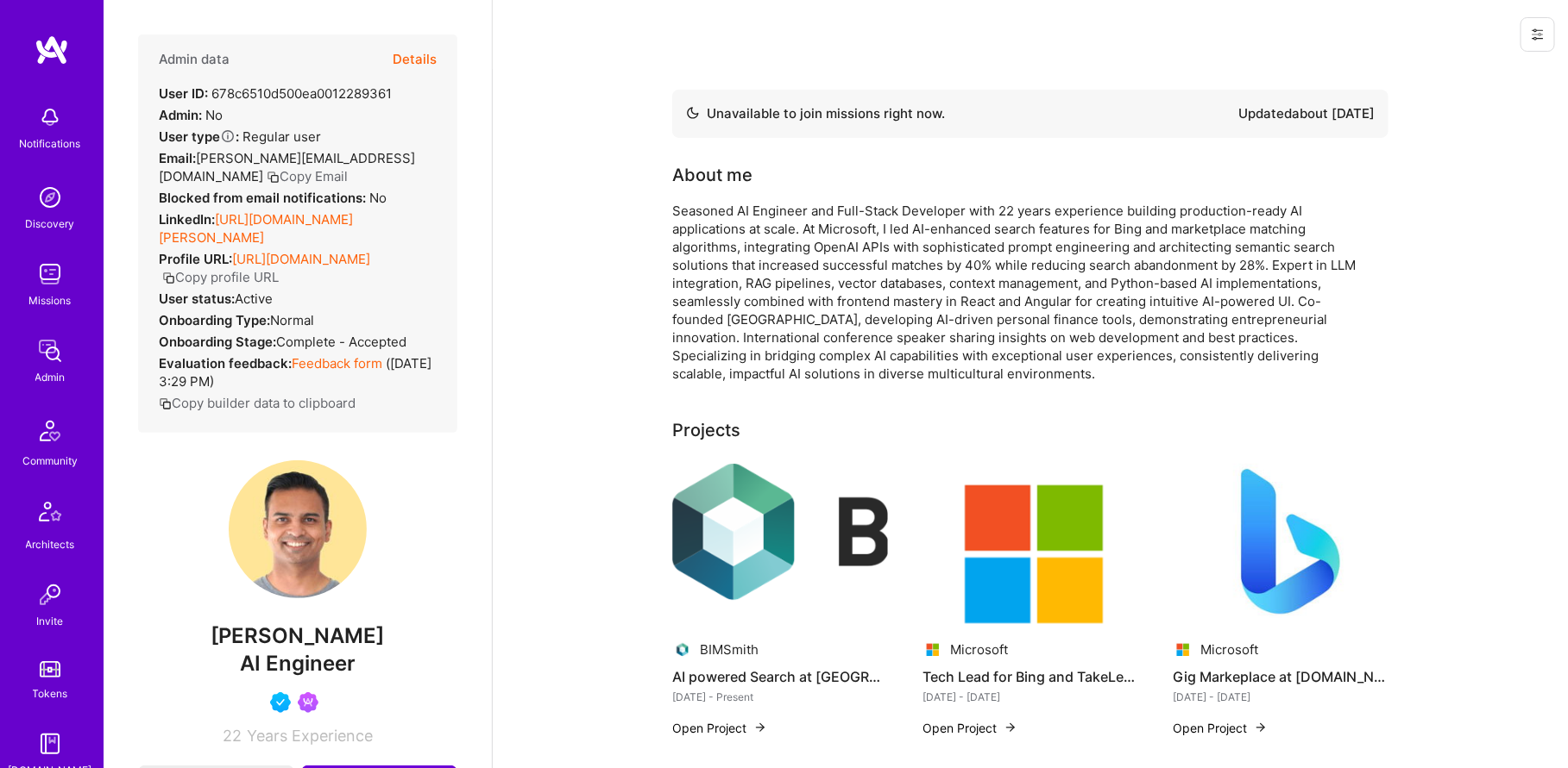
click at [417, 61] on button "Details" at bounding box center [415, 60] width 44 height 50
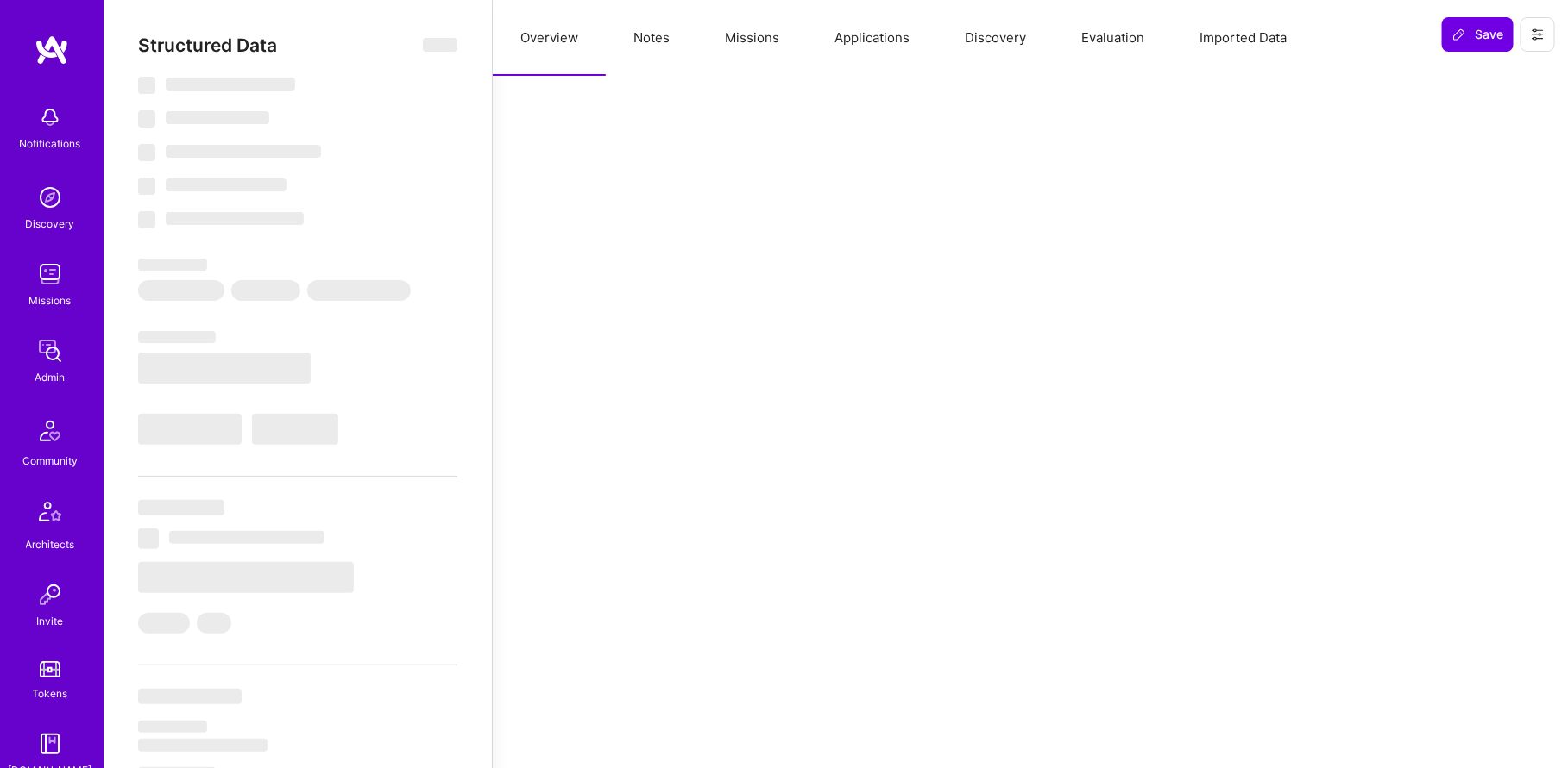
select select "Not Available"
select select "1 Month"
select select "5"
select select "4"
select select "6"
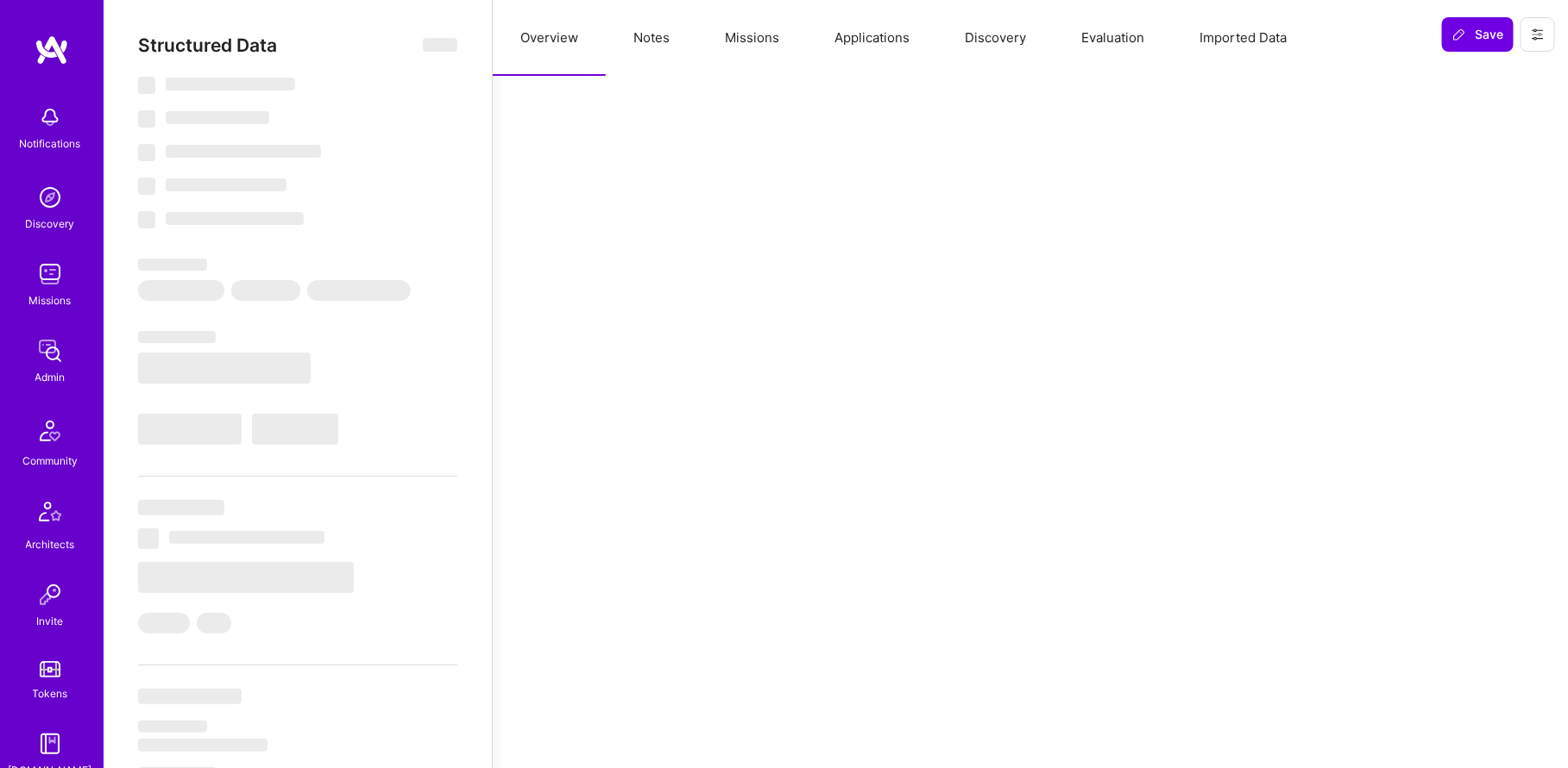
select select "6"
select select "CA"
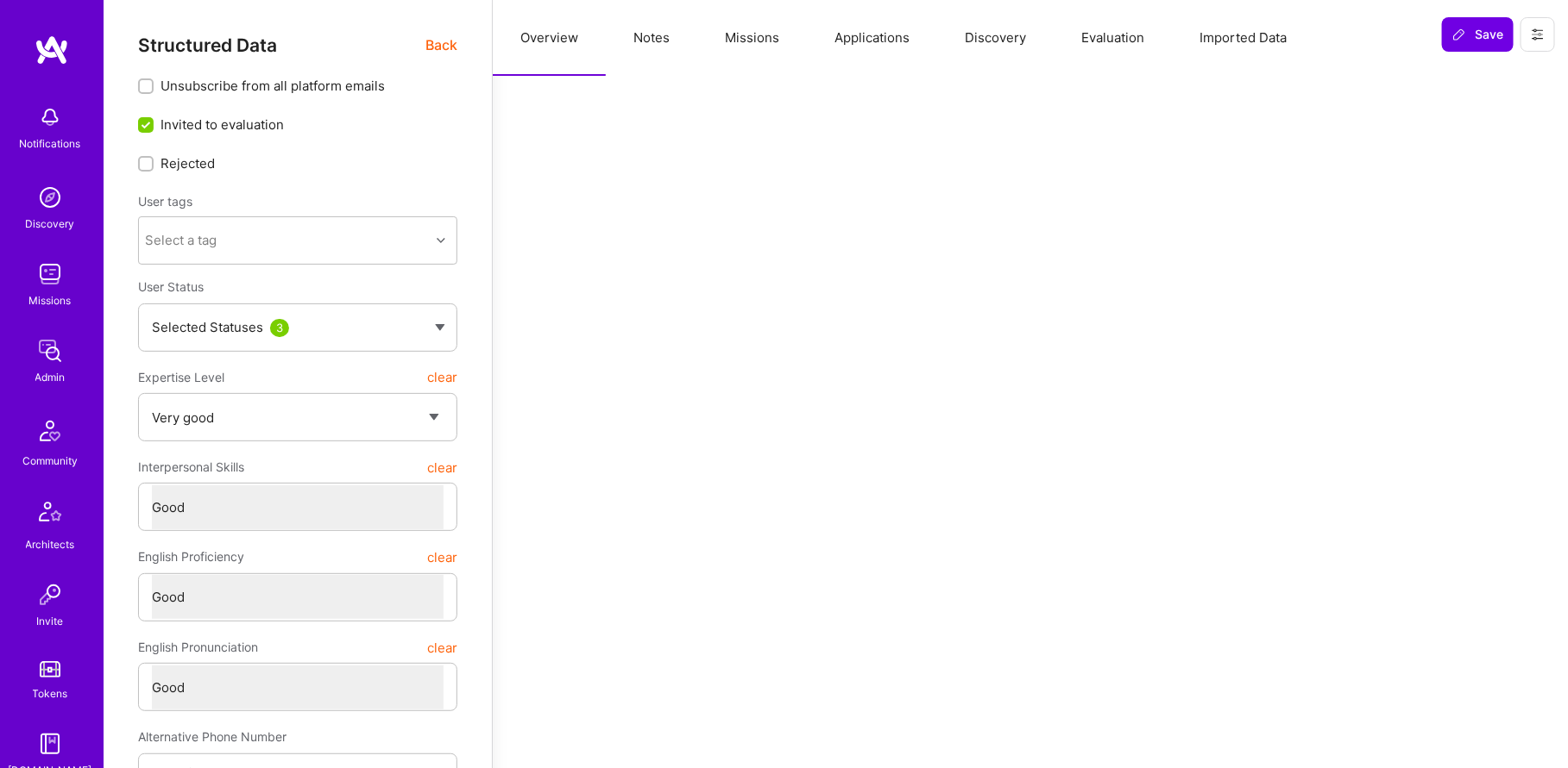
click at [660, 43] on button "Notes" at bounding box center [650, 38] width 91 height 76
type textarea "x"
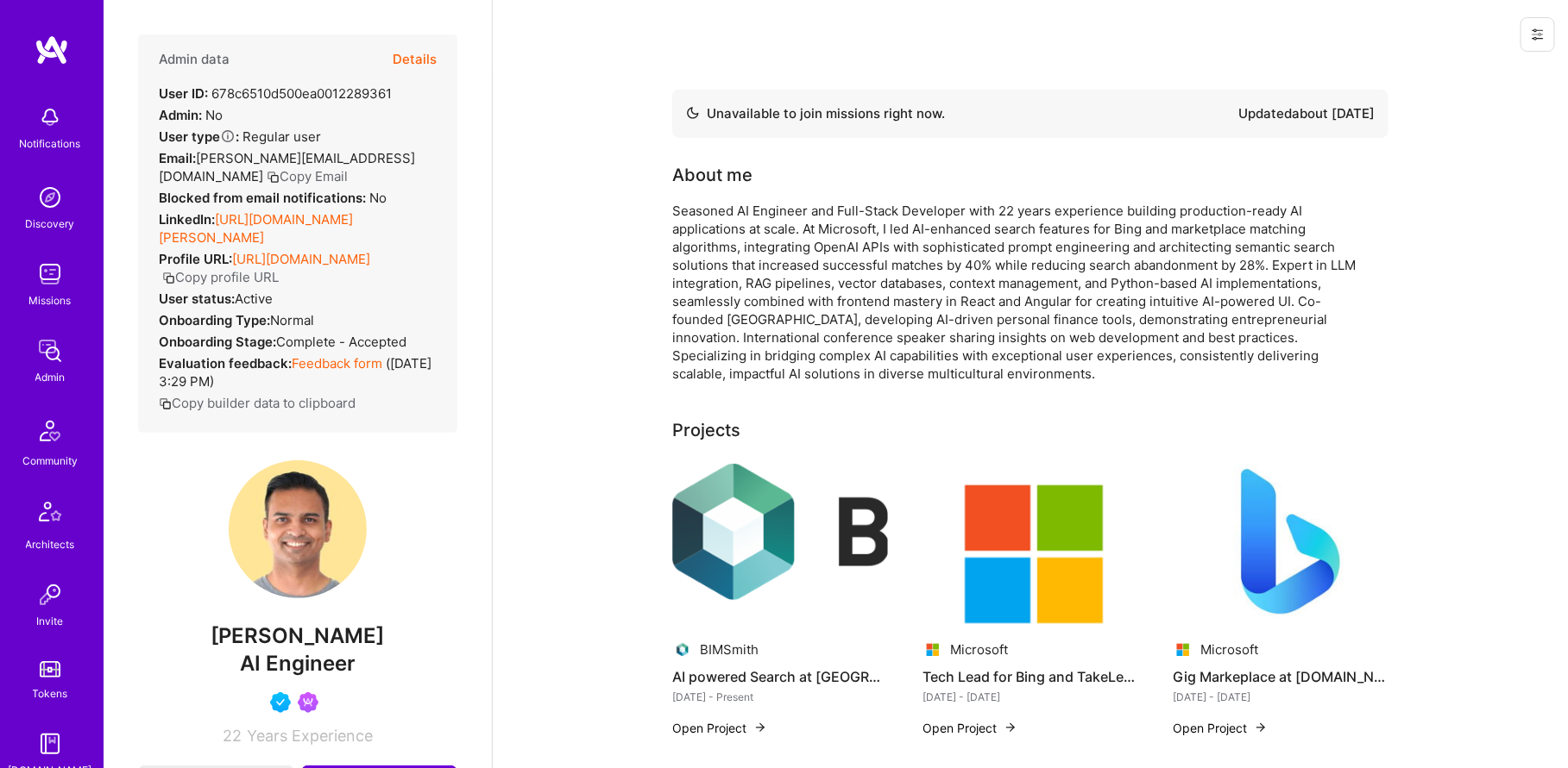
scroll to position [103, 0]
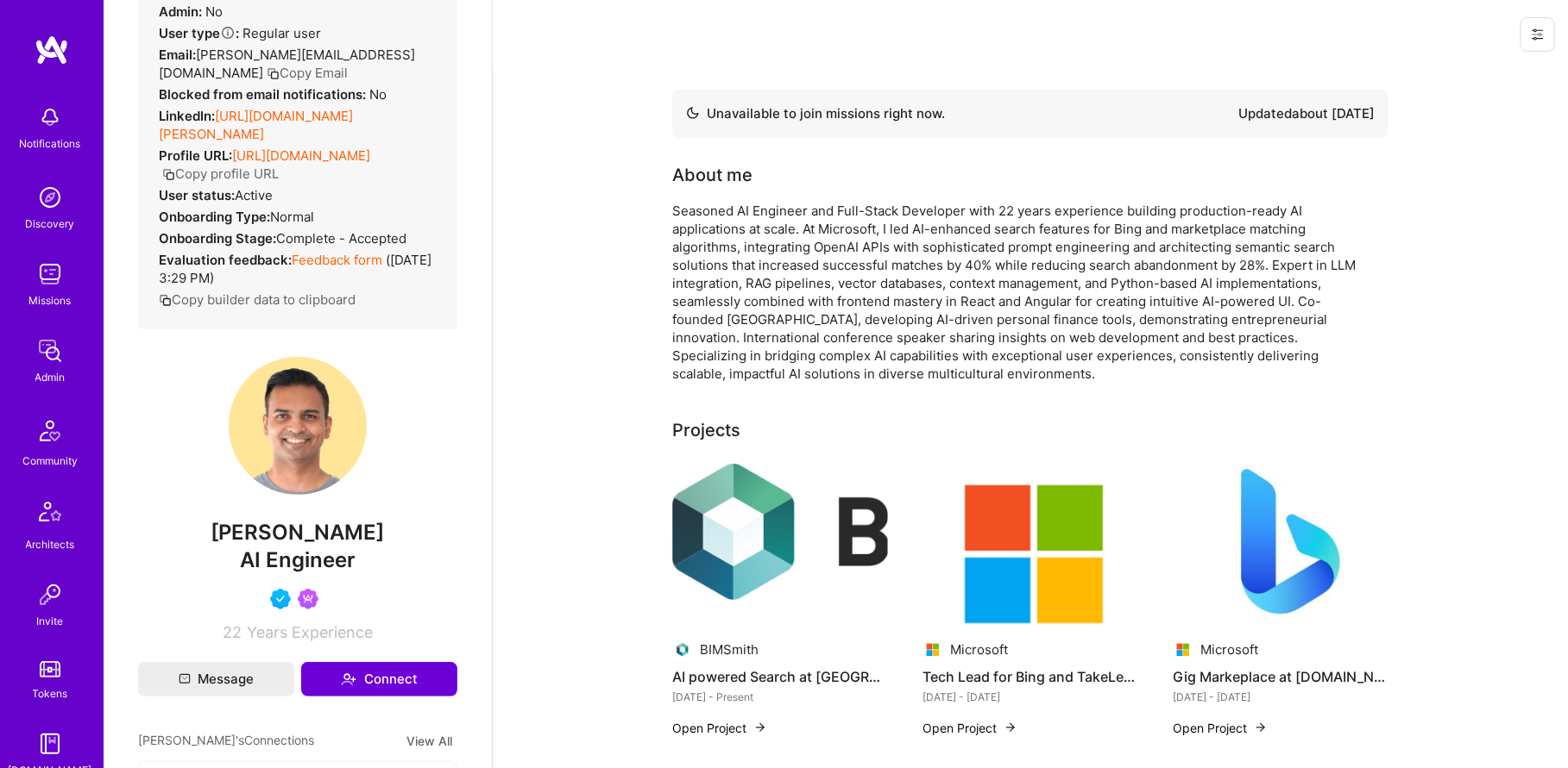
click at [314, 114] on link "[URL][DOMAIN_NAME][PERSON_NAME]" at bounding box center [256, 125] width 194 height 35
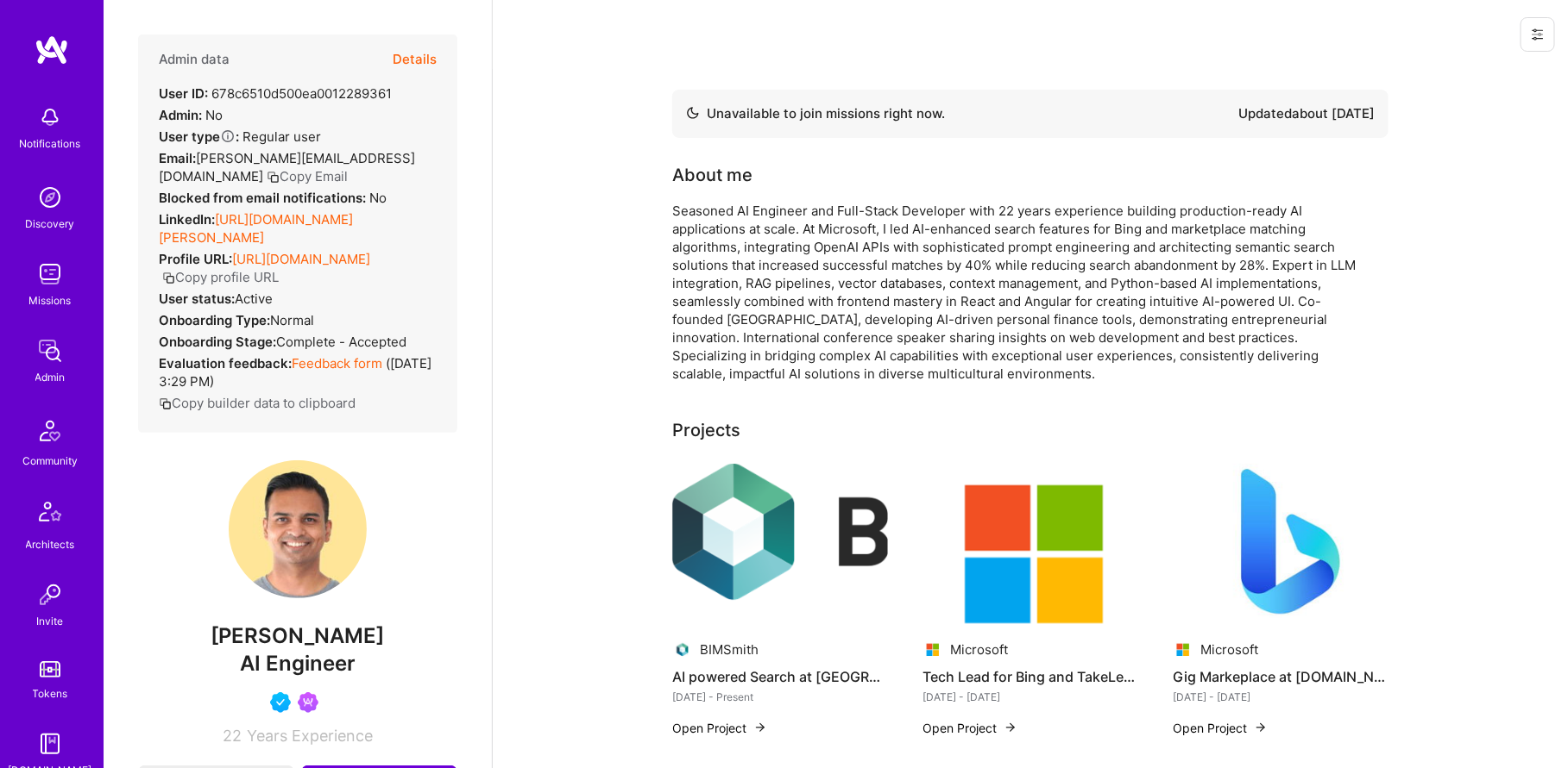
click at [418, 49] on button "Details" at bounding box center [415, 60] width 44 height 50
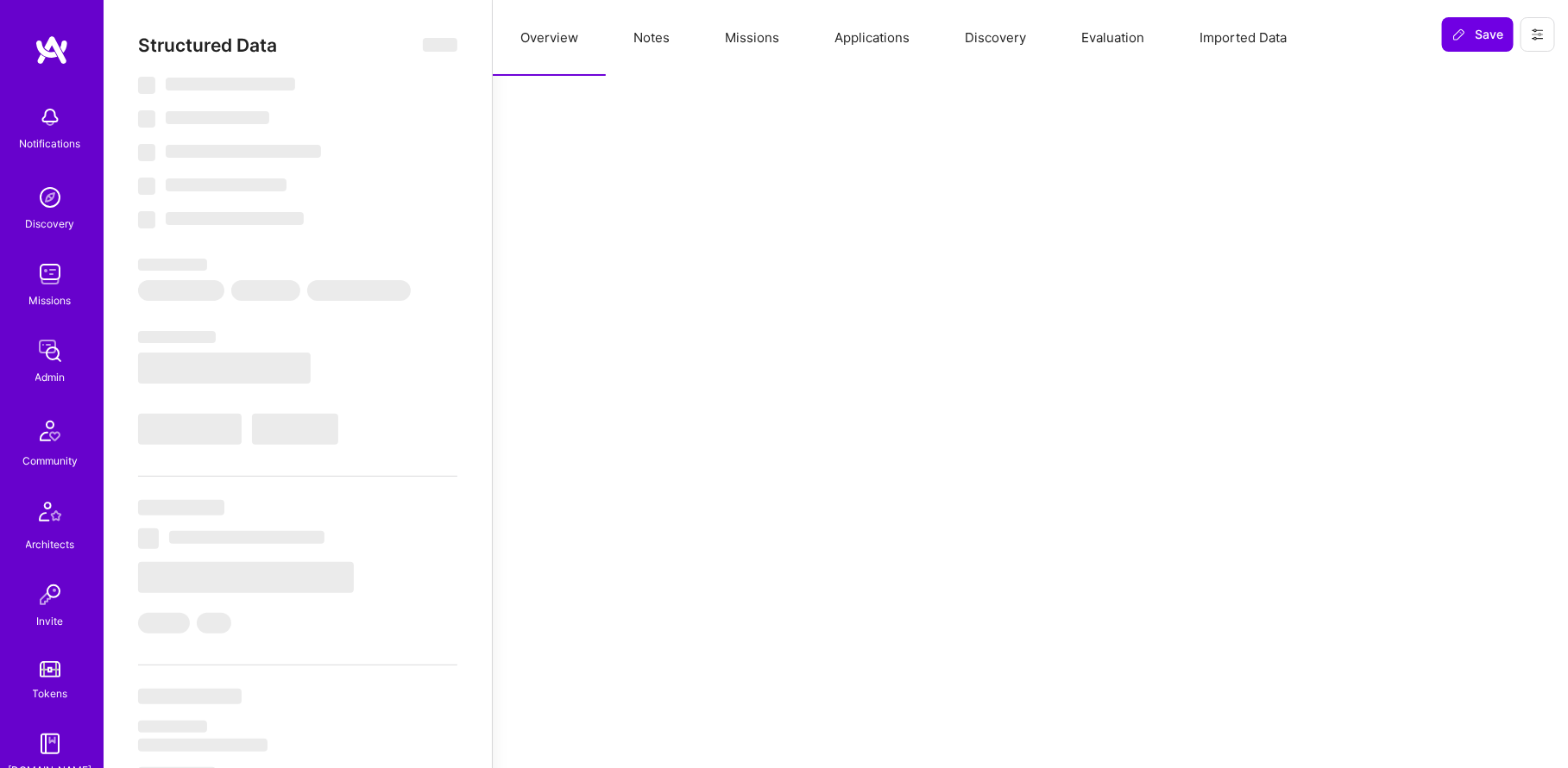
click at [635, 29] on button "Notes" at bounding box center [650, 38] width 91 height 76
select select "Not Available"
select select "1 Month"
select select "5"
select select "4"
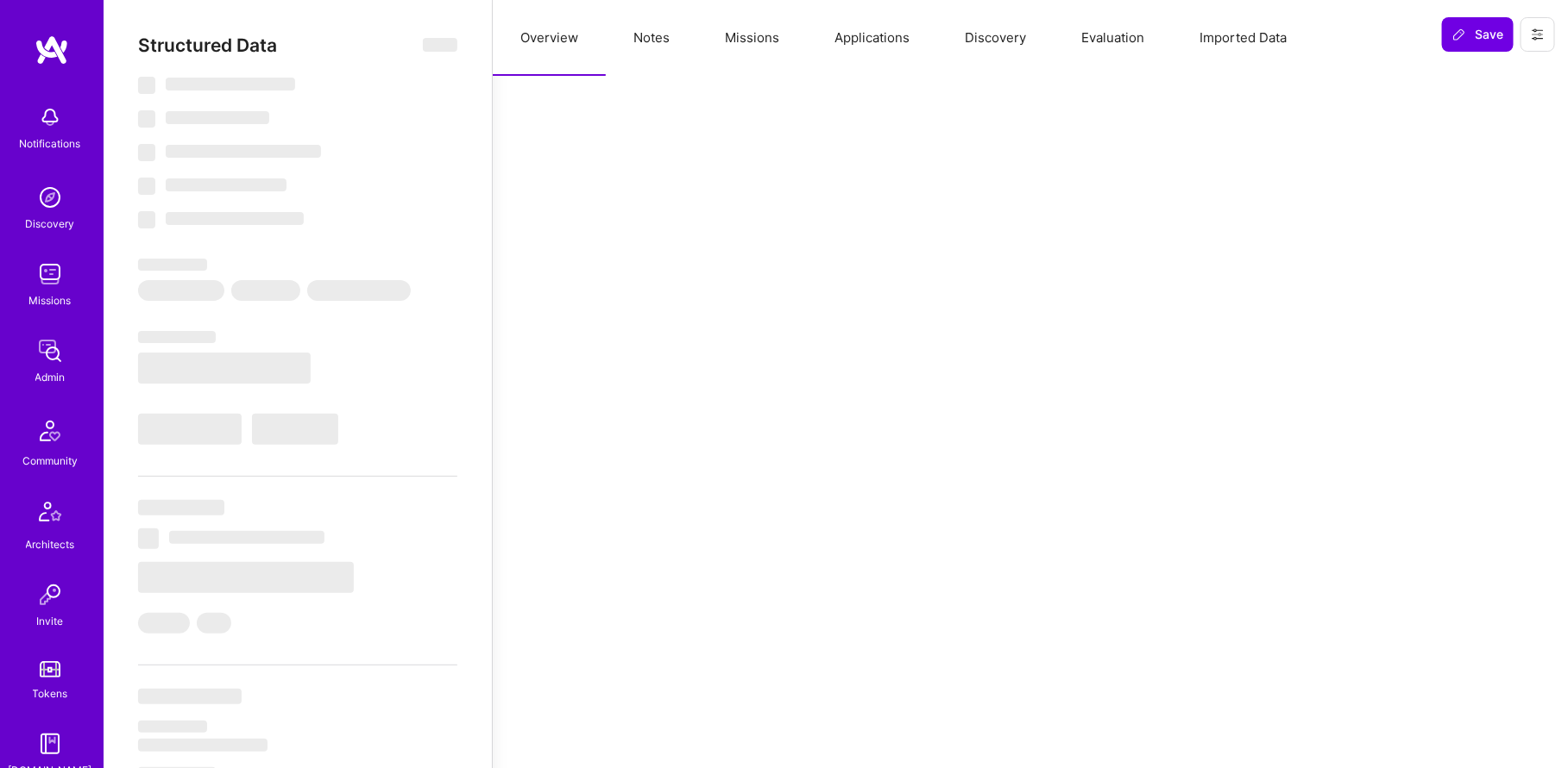
select select "6"
select select "CA"
